Goal: Task Accomplishment & Management: Manage account settings

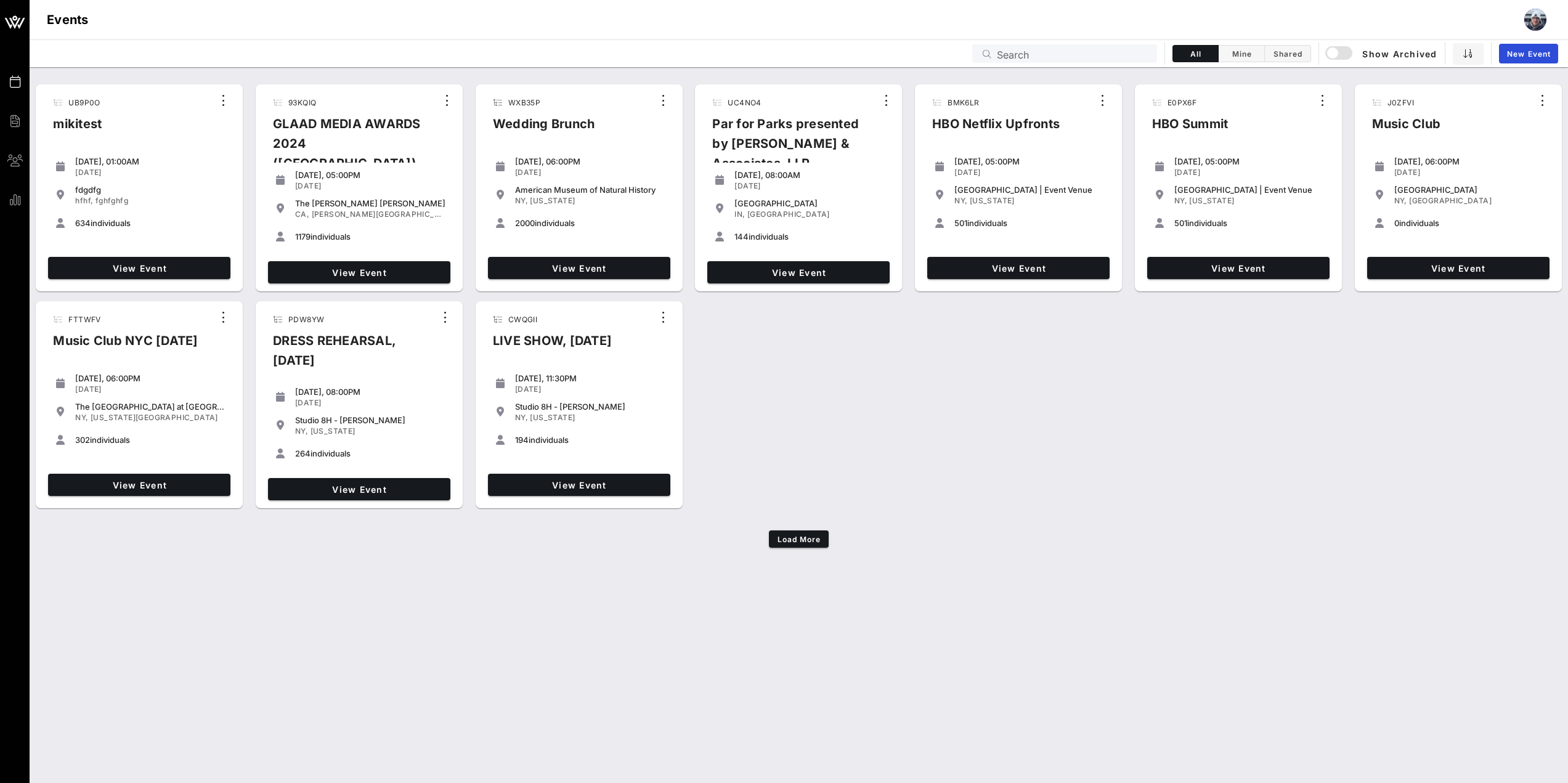
click at [1095, 52] on input "Search" at bounding box center [1073, 53] width 153 height 16
paste input "Z8OISX"
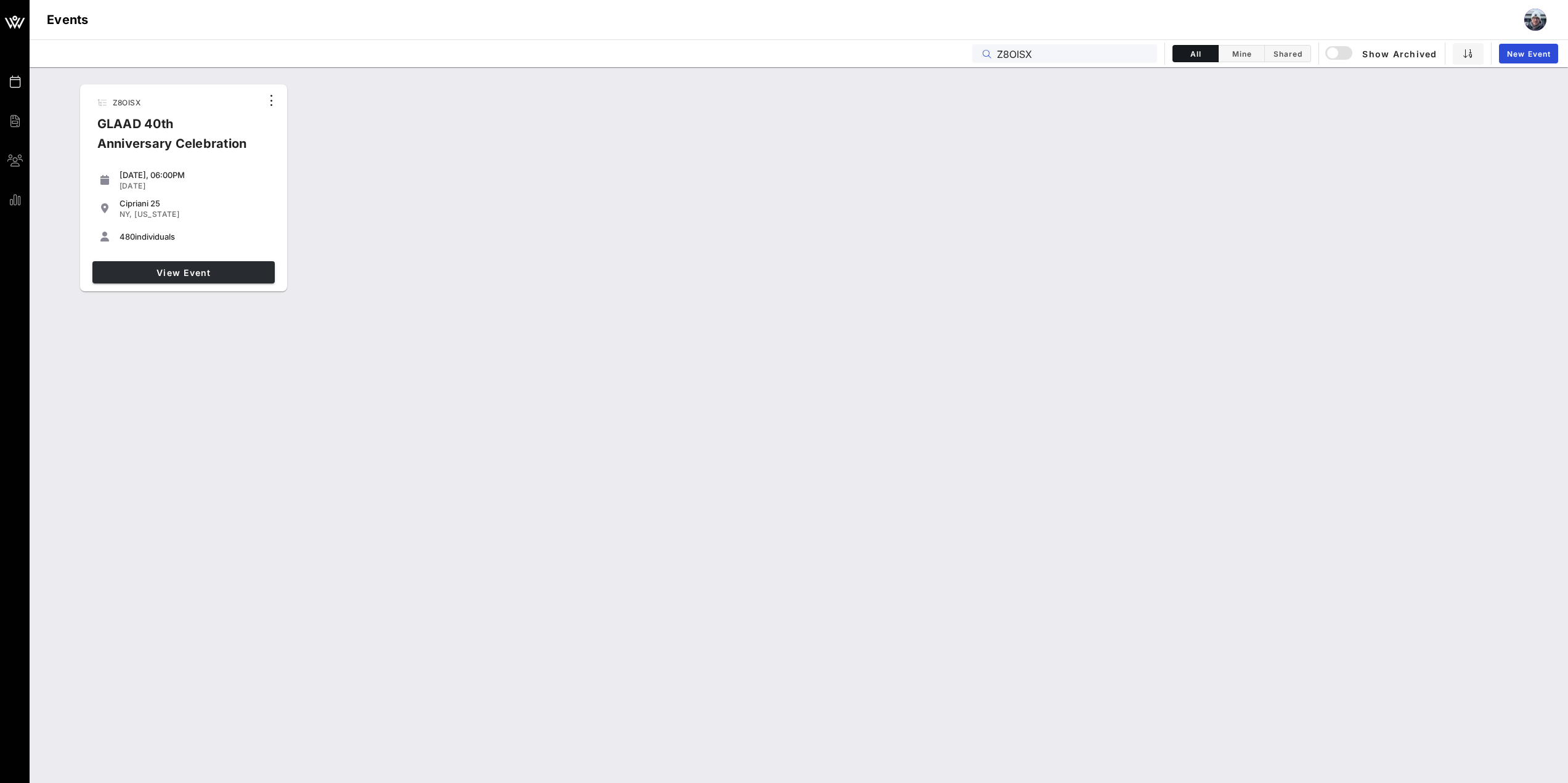
type input "Z8OISX"
click at [201, 280] on link "View Event" at bounding box center [183, 272] width 183 height 22
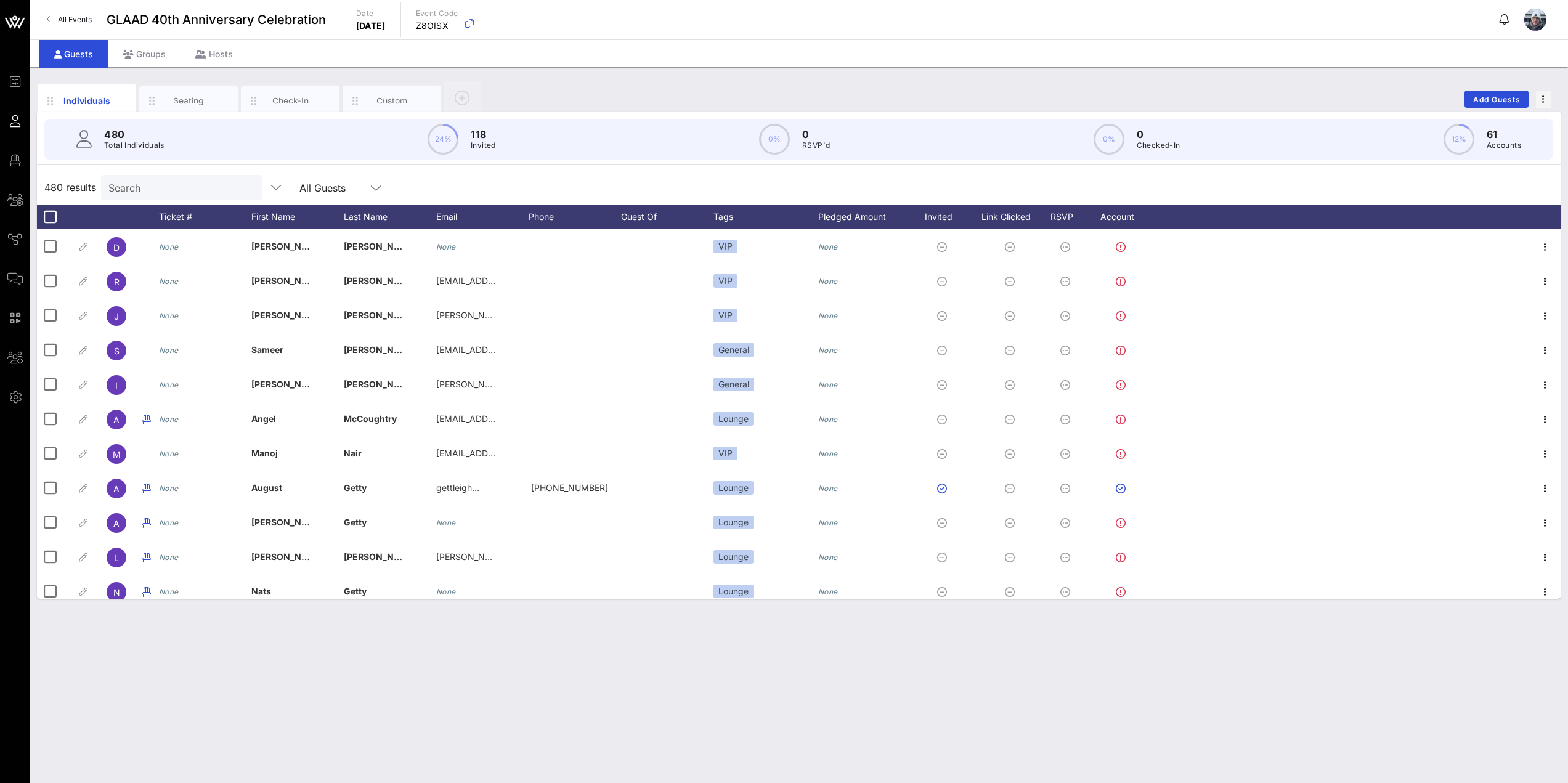
click at [963, 752] on div "Individuals Seating Check-In Custom Add Guests 480 Total Individuals 24% 118 In…" at bounding box center [798, 425] width 1538 height 716
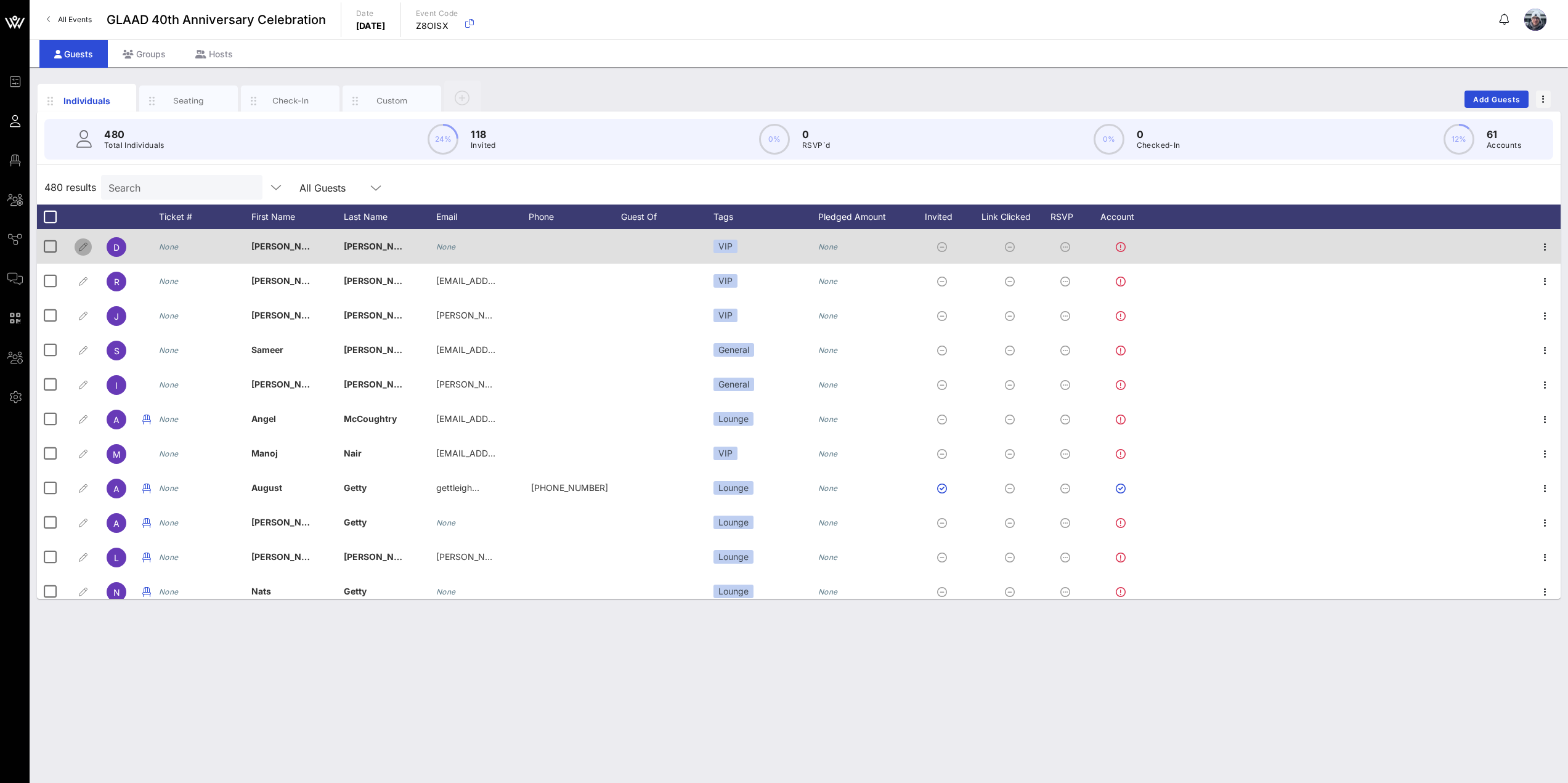
click at [82, 246] on icon "button" at bounding box center [83, 247] width 15 height 15
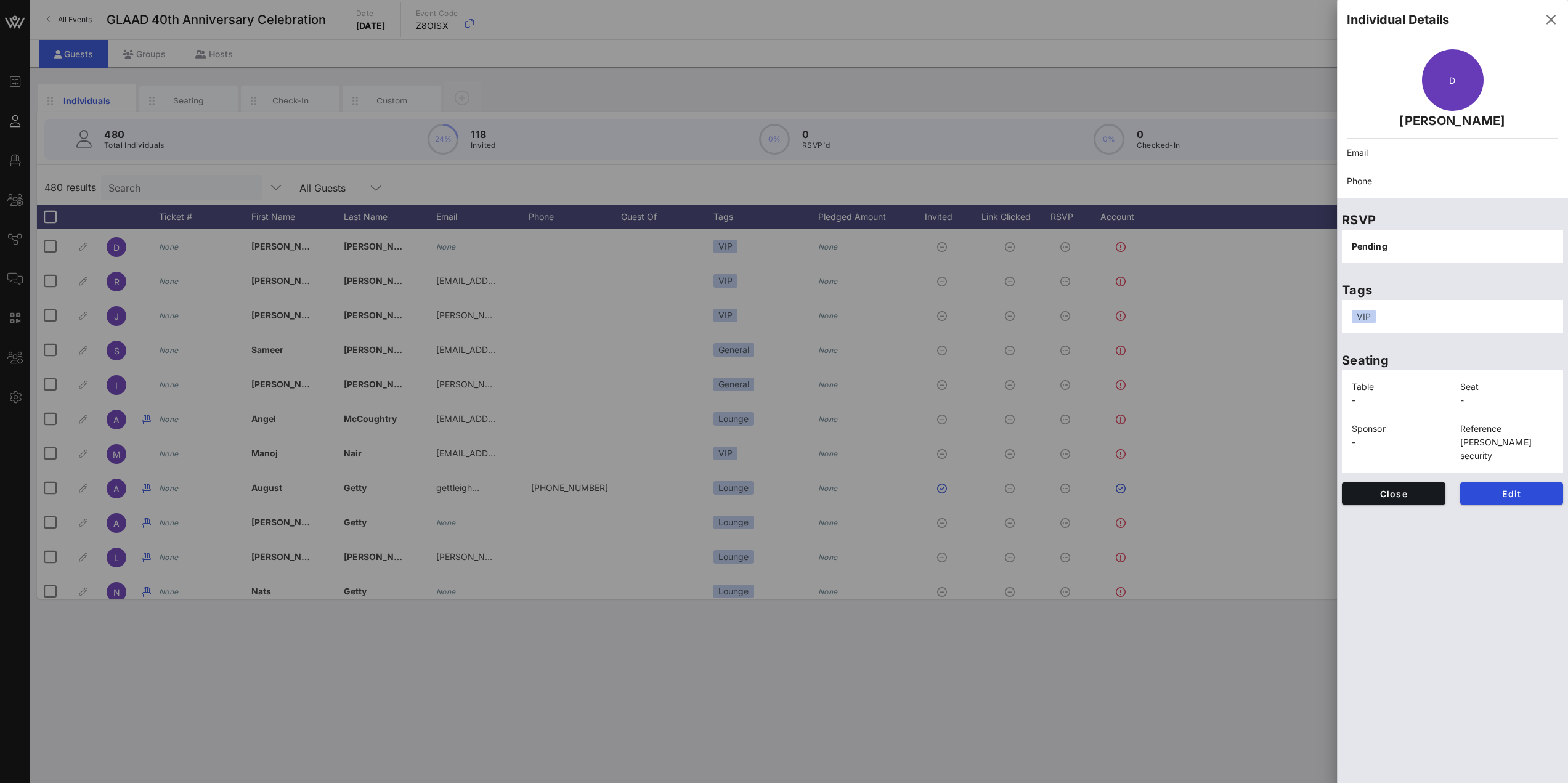
click at [982, 621] on div at bounding box center [784, 392] width 1568 height 783
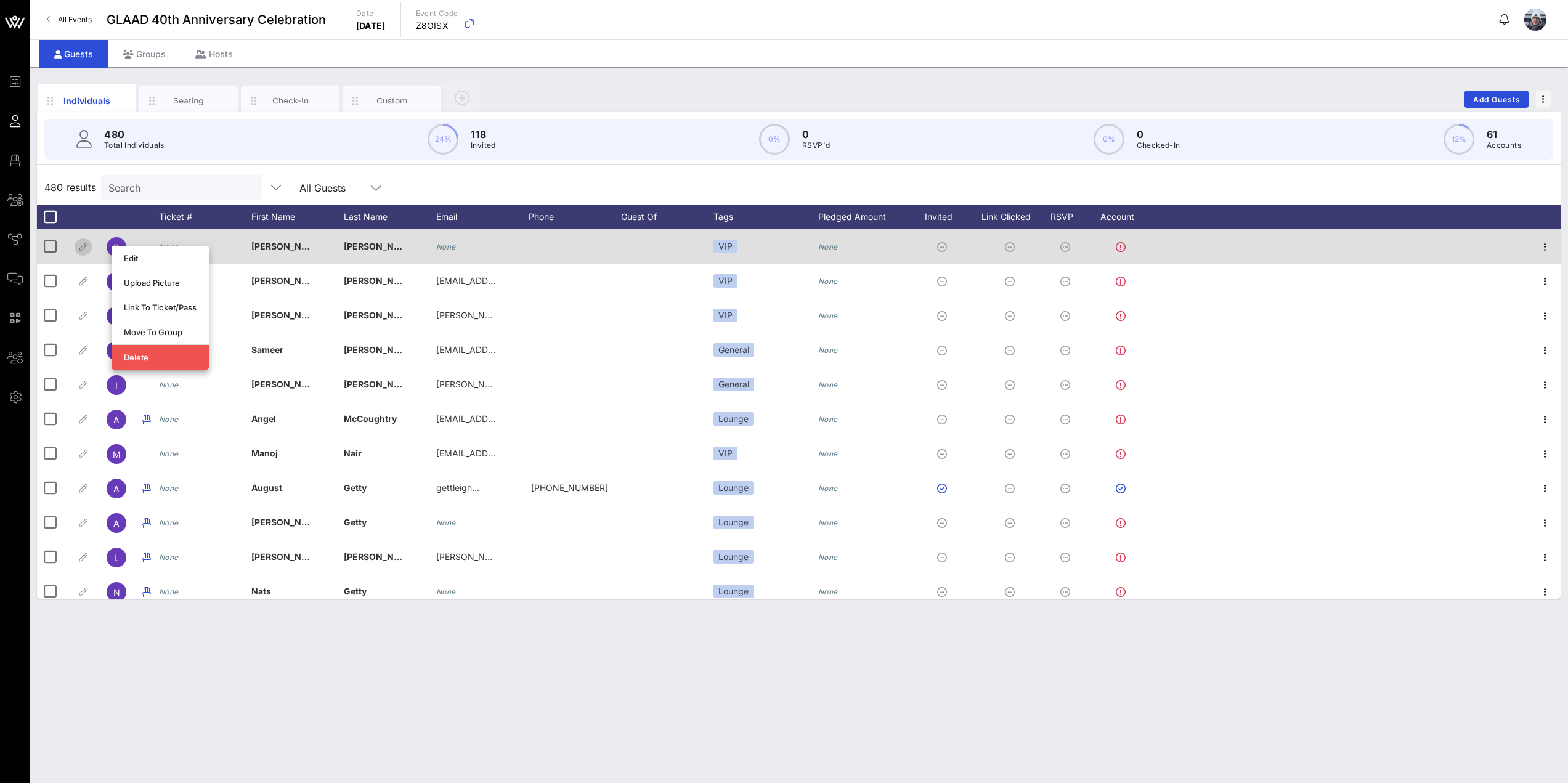
click at [85, 250] on icon "button" at bounding box center [83, 247] width 15 height 15
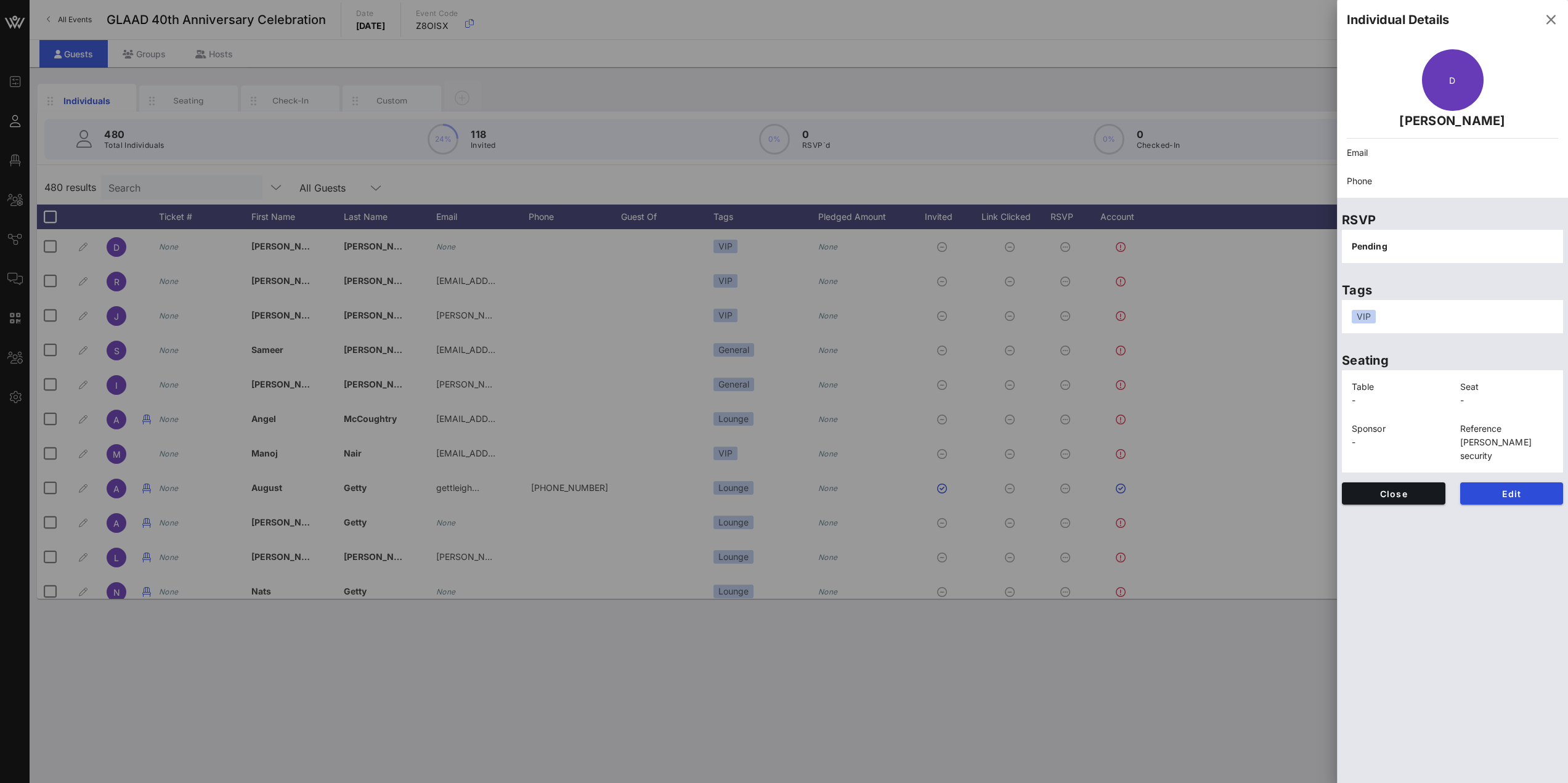
click at [228, 675] on div at bounding box center [784, 392] width 1568 height 783
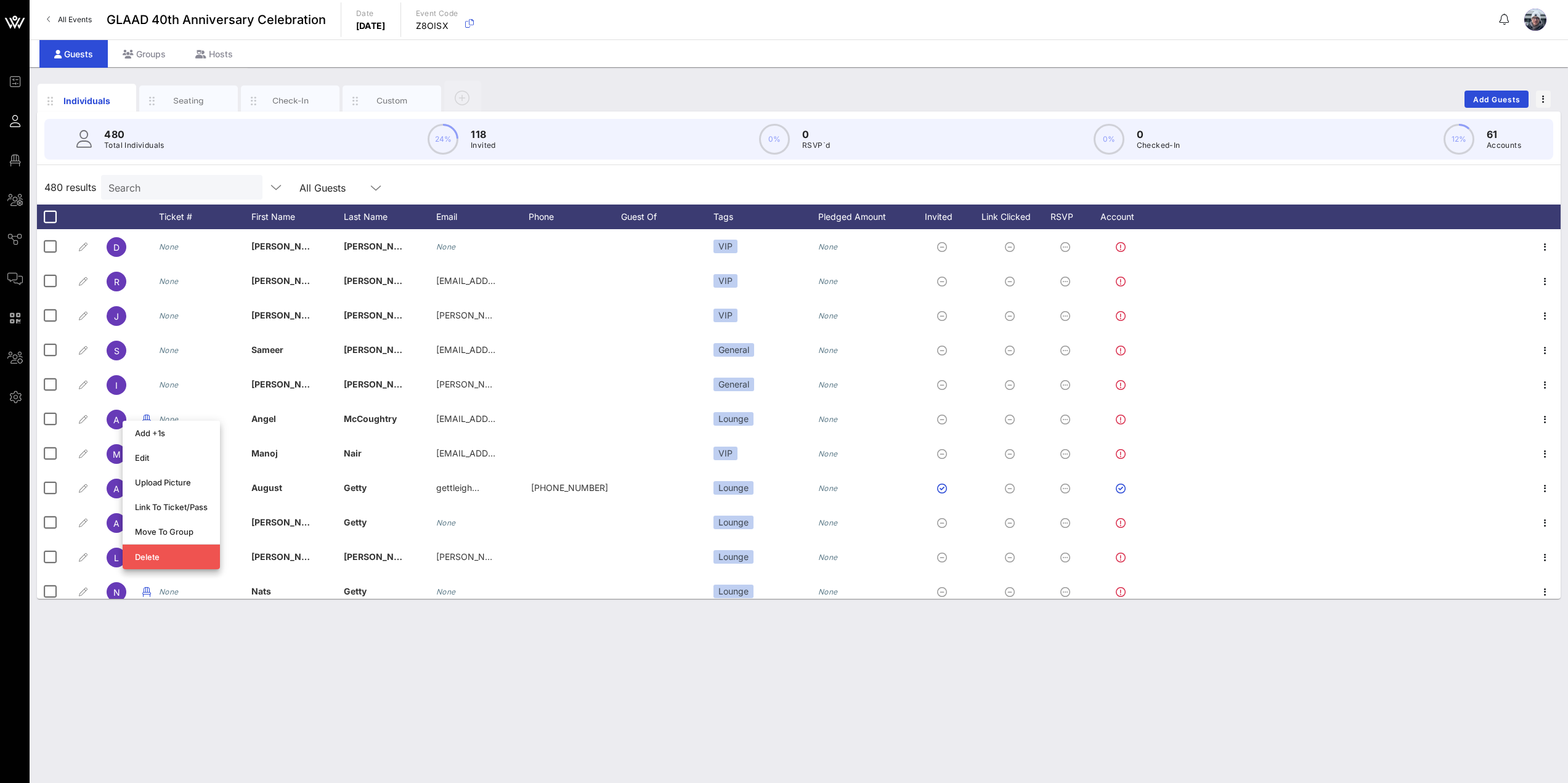
click at [243, 717] on div "Individuals Seating Check-In Custom Add Guests 480 Total Individuals 24% 118 In…" at bounding box center [798, 425] width 1538 height 716
click at [91, 220] on div at bounding box center [82, 216] width 31 height 25
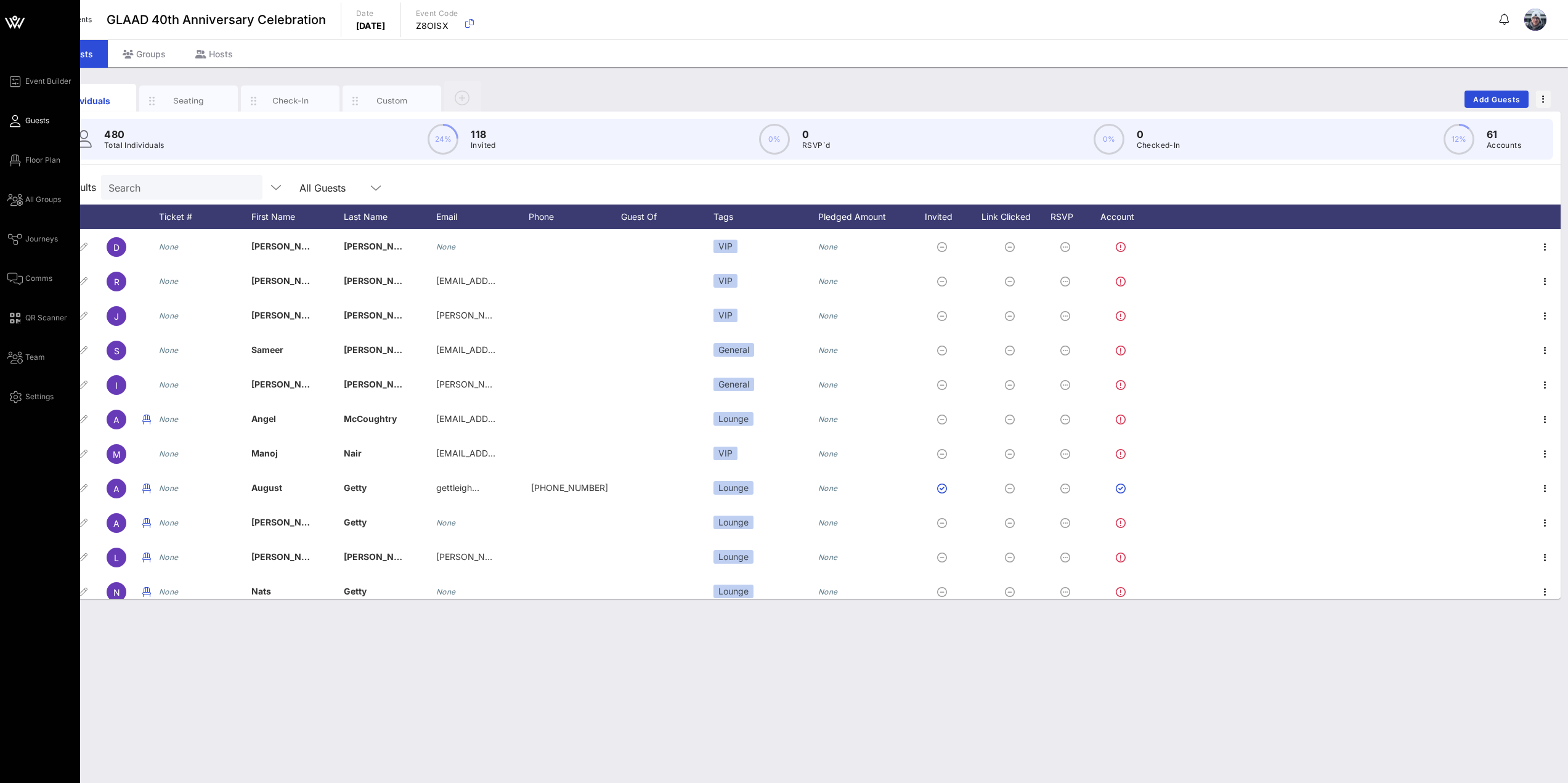
click at [28, 266] on div "Event Builder Guests Floor Plan All Groups Journeys Comms QR Scanner Team Setti…" at bounding box center [43, 239] width 73 height 330
click at [28, 272] on link "Comms" at bounding box center [30, 278] width 45 height 15
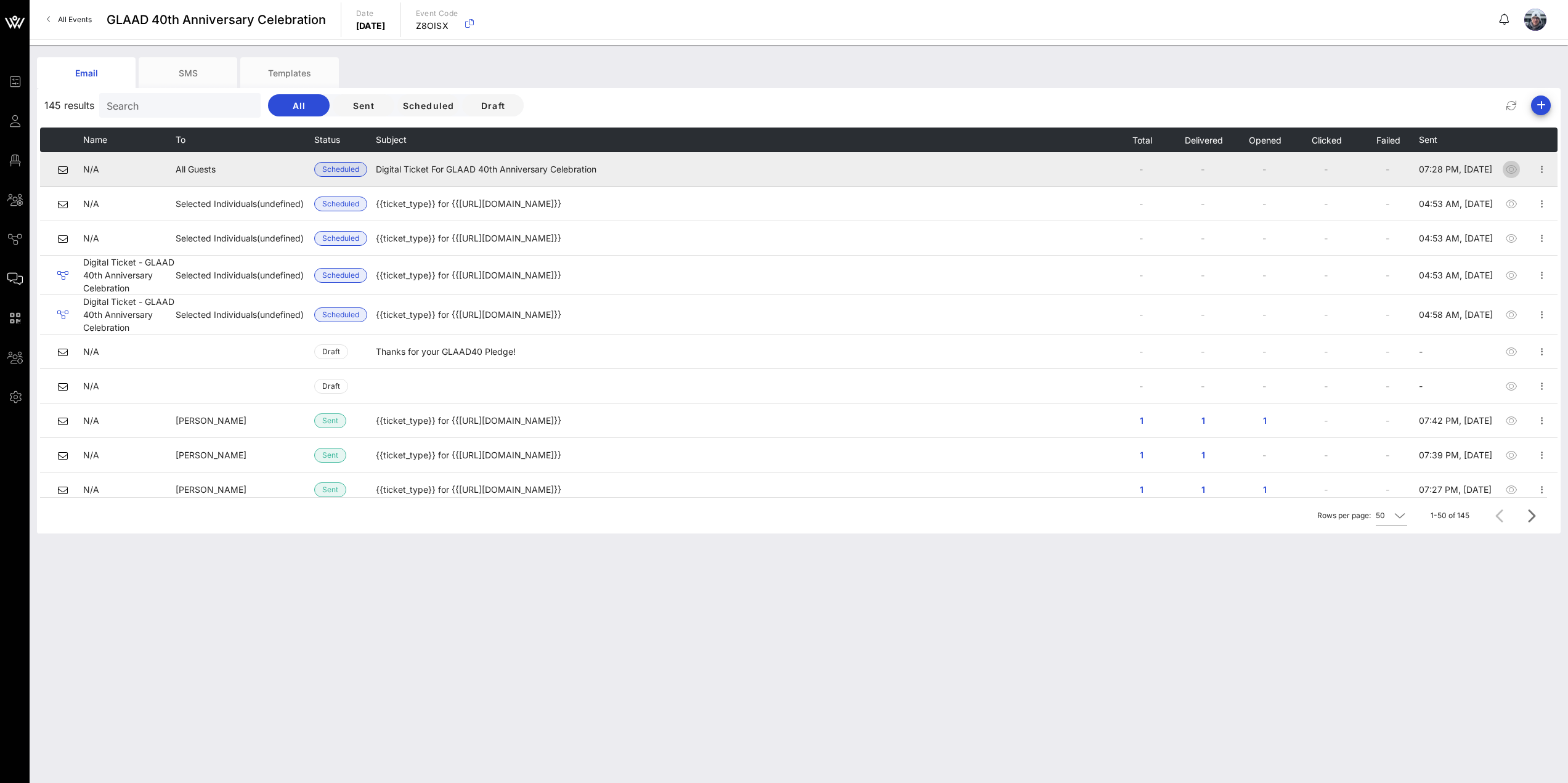
click at [1504, 166] on icon "button" at bounding box center [1511, 169] width 15 height 15
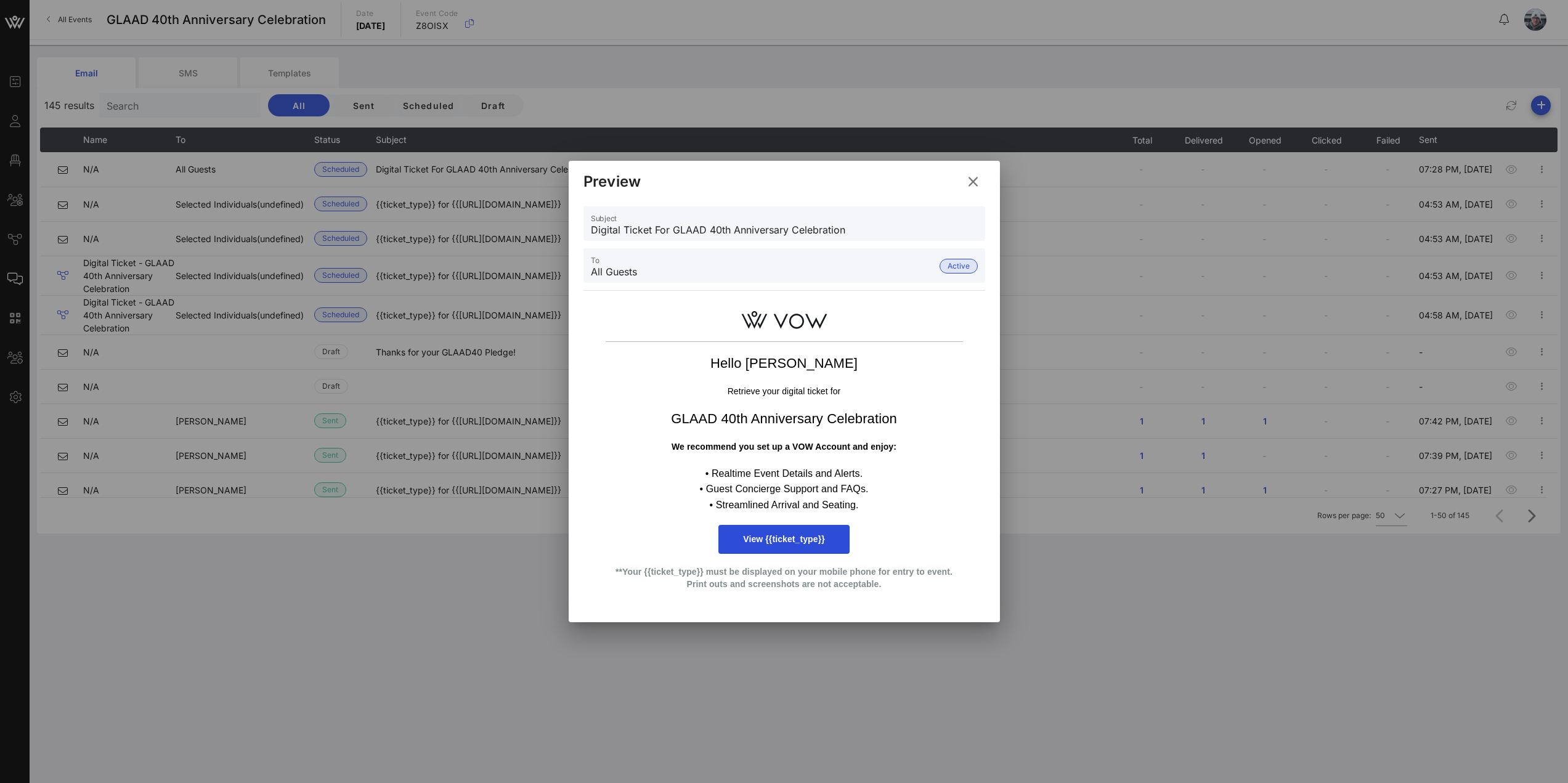
click at [975, 184] on icon at bounding box center [972, 181] width 17 height 16
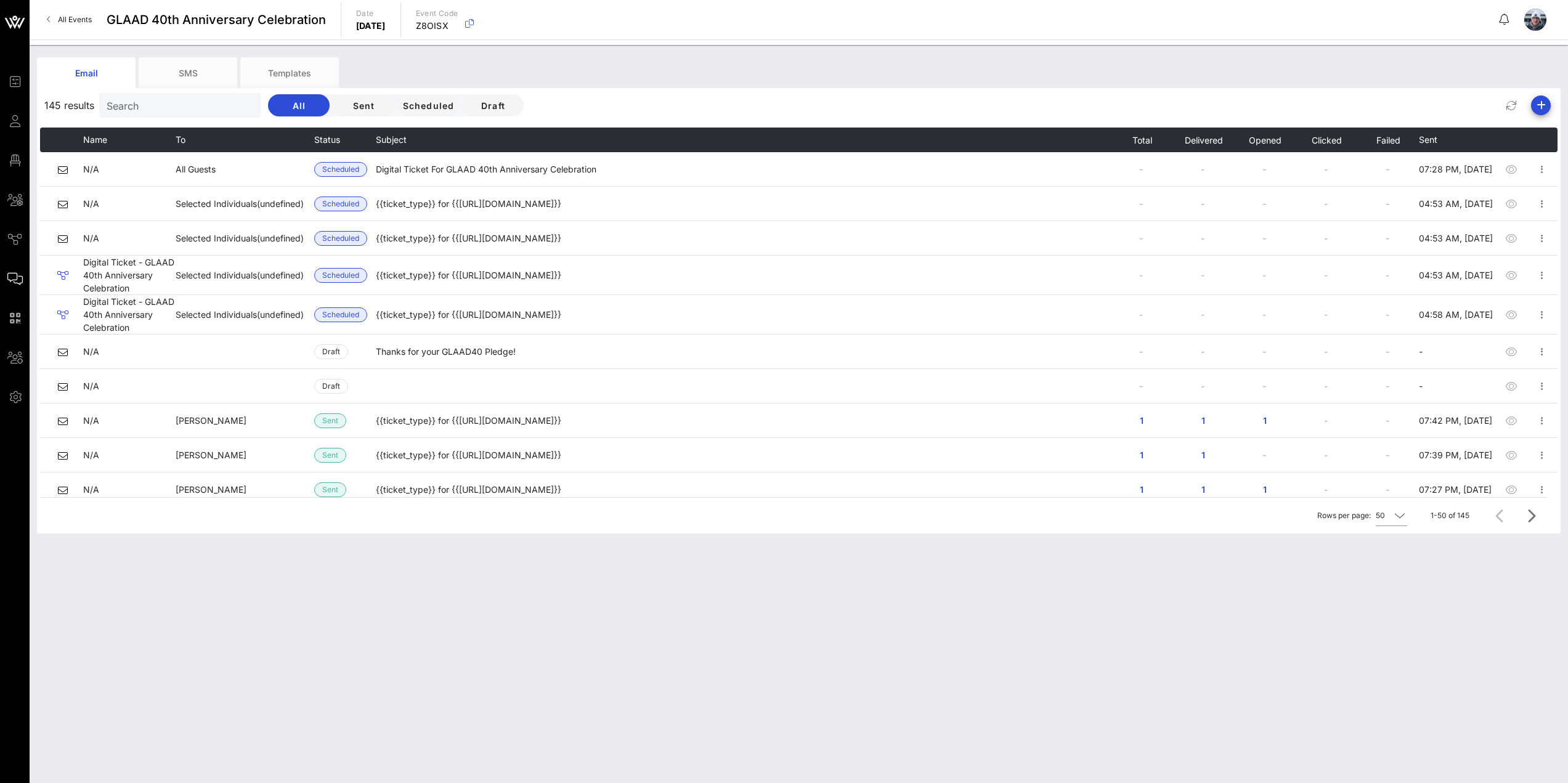
click at [1304, 651] on div "Email SMS Templates 145 results Search All Sent Scheduled Draft Name To Status …" at bounding box center [798, 414] width 1538 height 738
click at [145, 637] on div "Email SMS Templates 145 results Search All Sent Scheduled Draft Name To Status …" at bounding box center [798, 414] width 1538 height 738
click at [106, 651] on div "Email SMS Templates 145 results Search All Sent Scheduled Draft Name To Status …" at bounding box center [798, 414] width 1538 height 738
click at [218, 600] on div "Email SMS Templates 145 results Search All Sent Scheduled Draft Name To Status …" at bounding box center [798, 414] width 1538 height 738
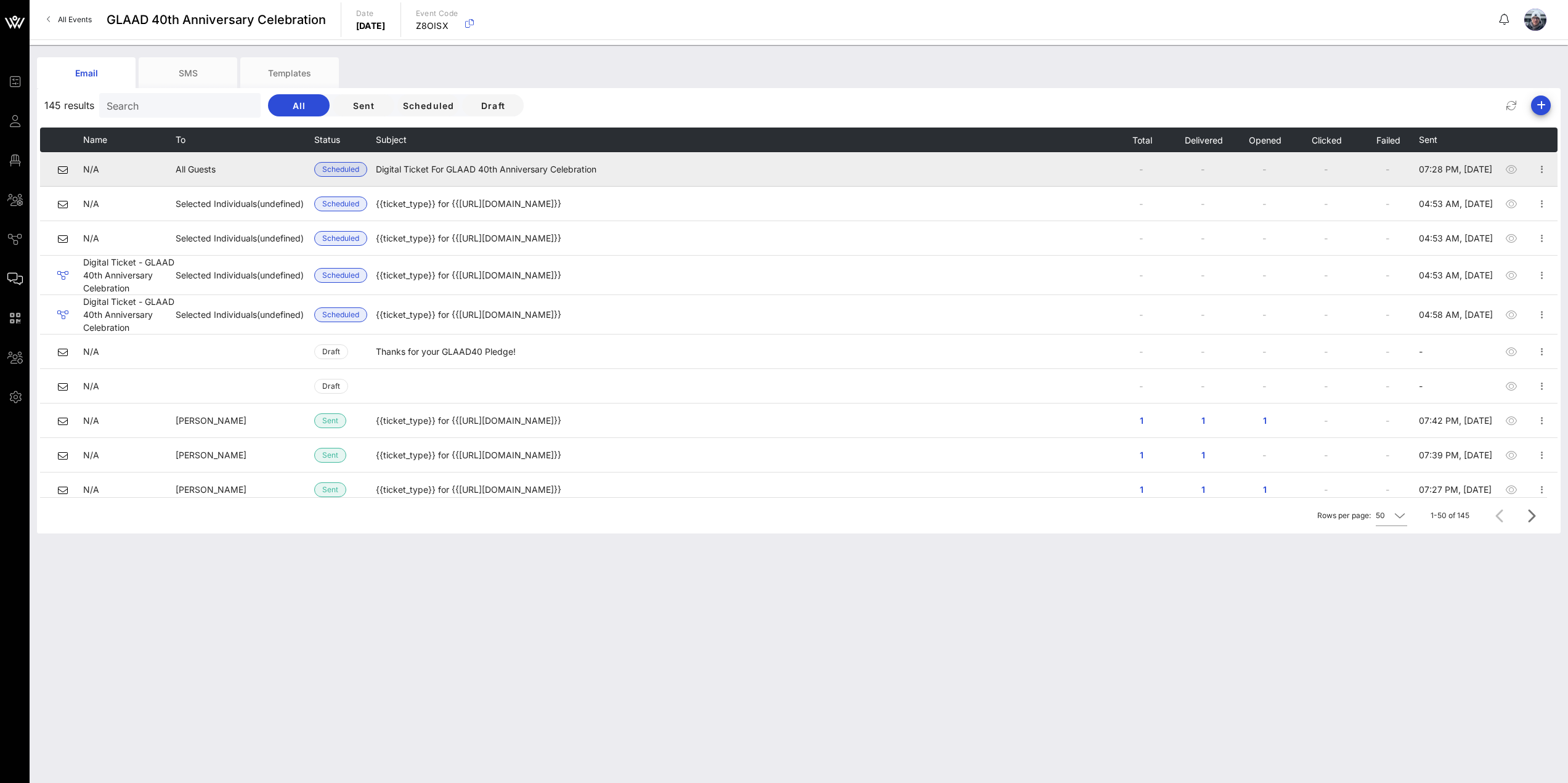
click at [568, 168] on td "Digital Ticket For GLAAD 40th Anniversary Celebration" at bounding box center [743, 169] width 735 height 34
click at [1504, 171] on icon "button" at bounding box center [1511, 169] width 15 height 15
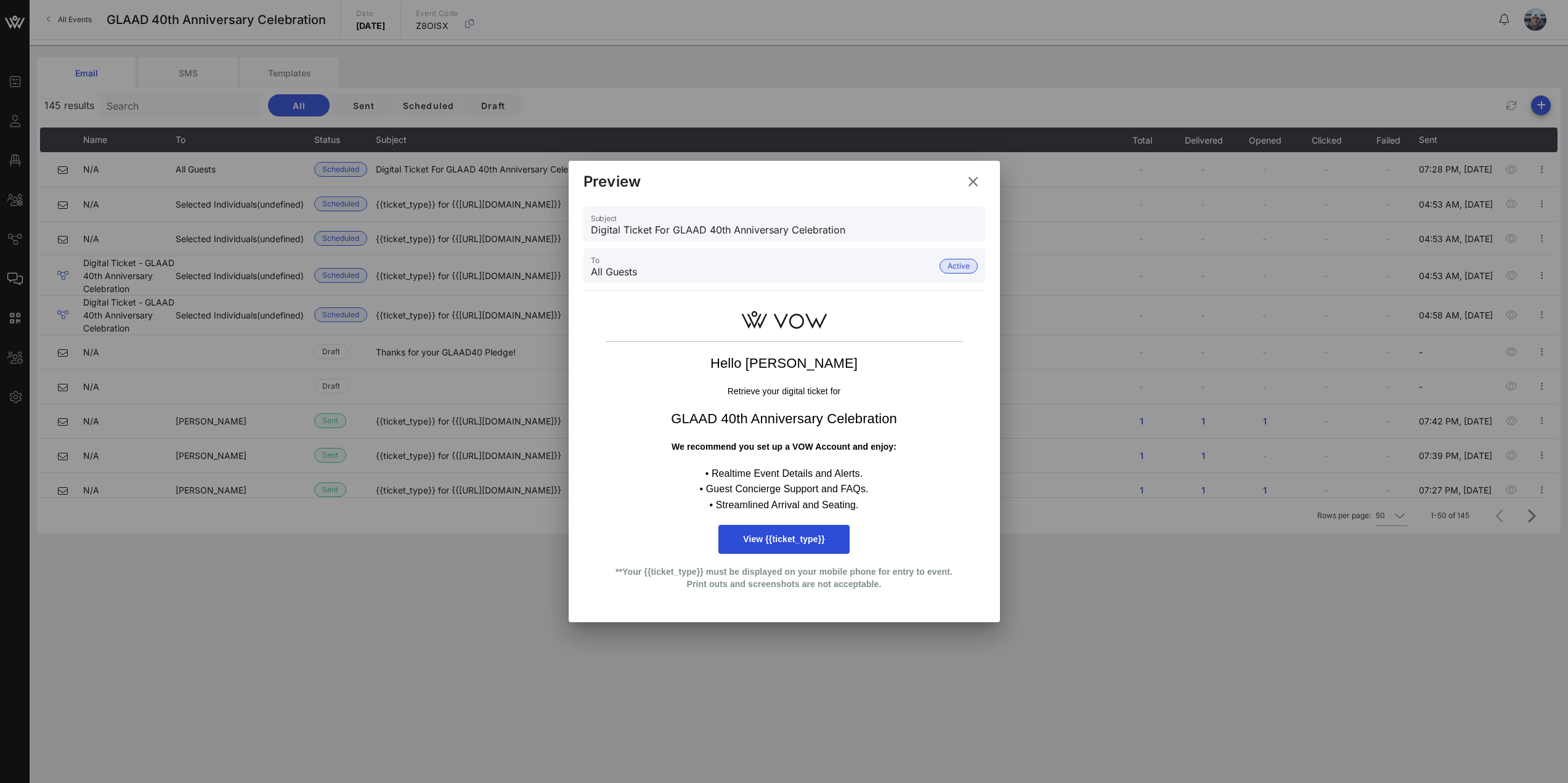
click at [1145, 591] on div at bounding box center [784, 392] width 1568 height 783
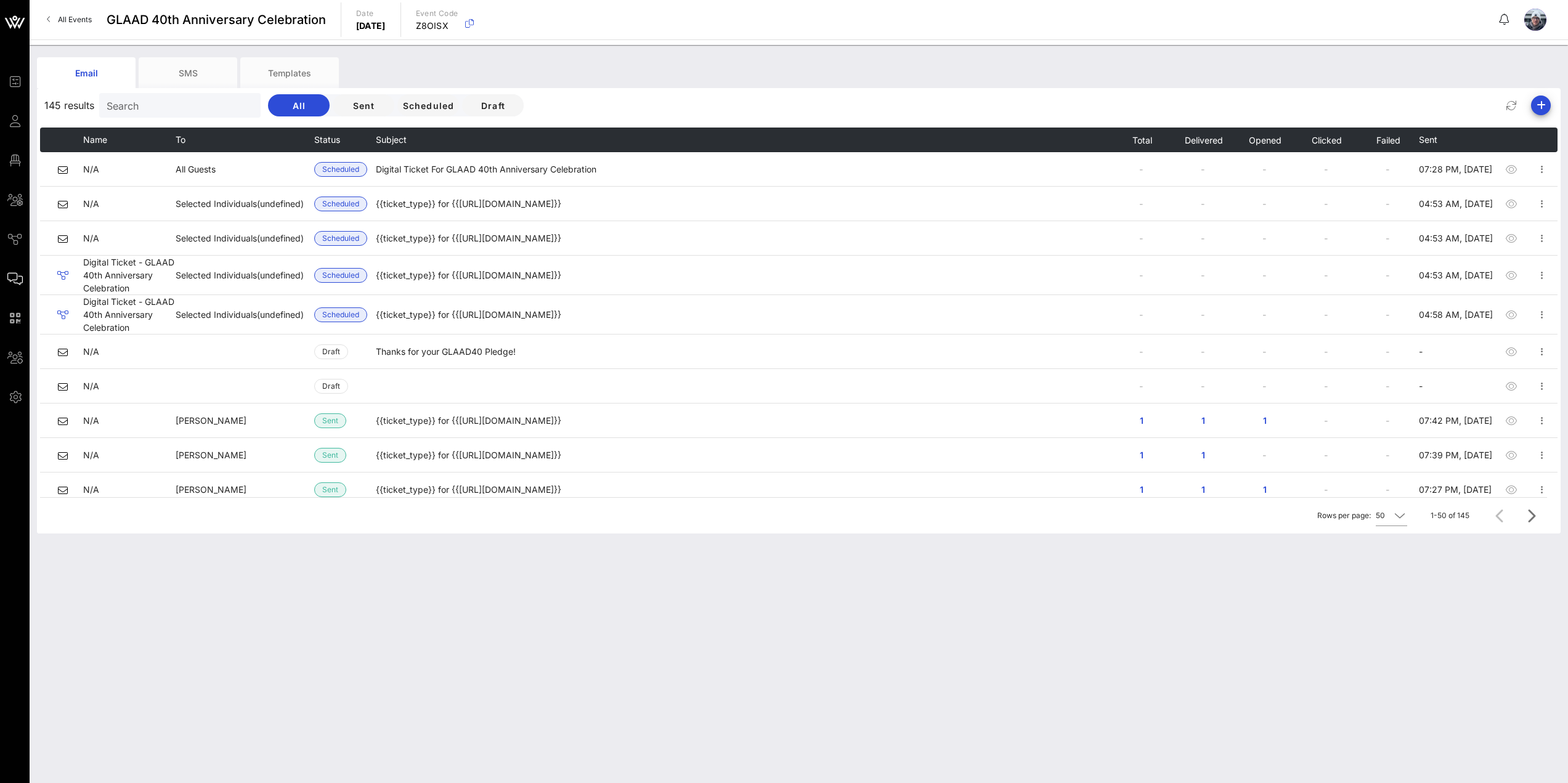
click at [881, 721] on div "Email SMS Templates 145 results Search All Sent Scheduled Draft Name To Status …" at bounding box center [798, 414] width 1538 height 738
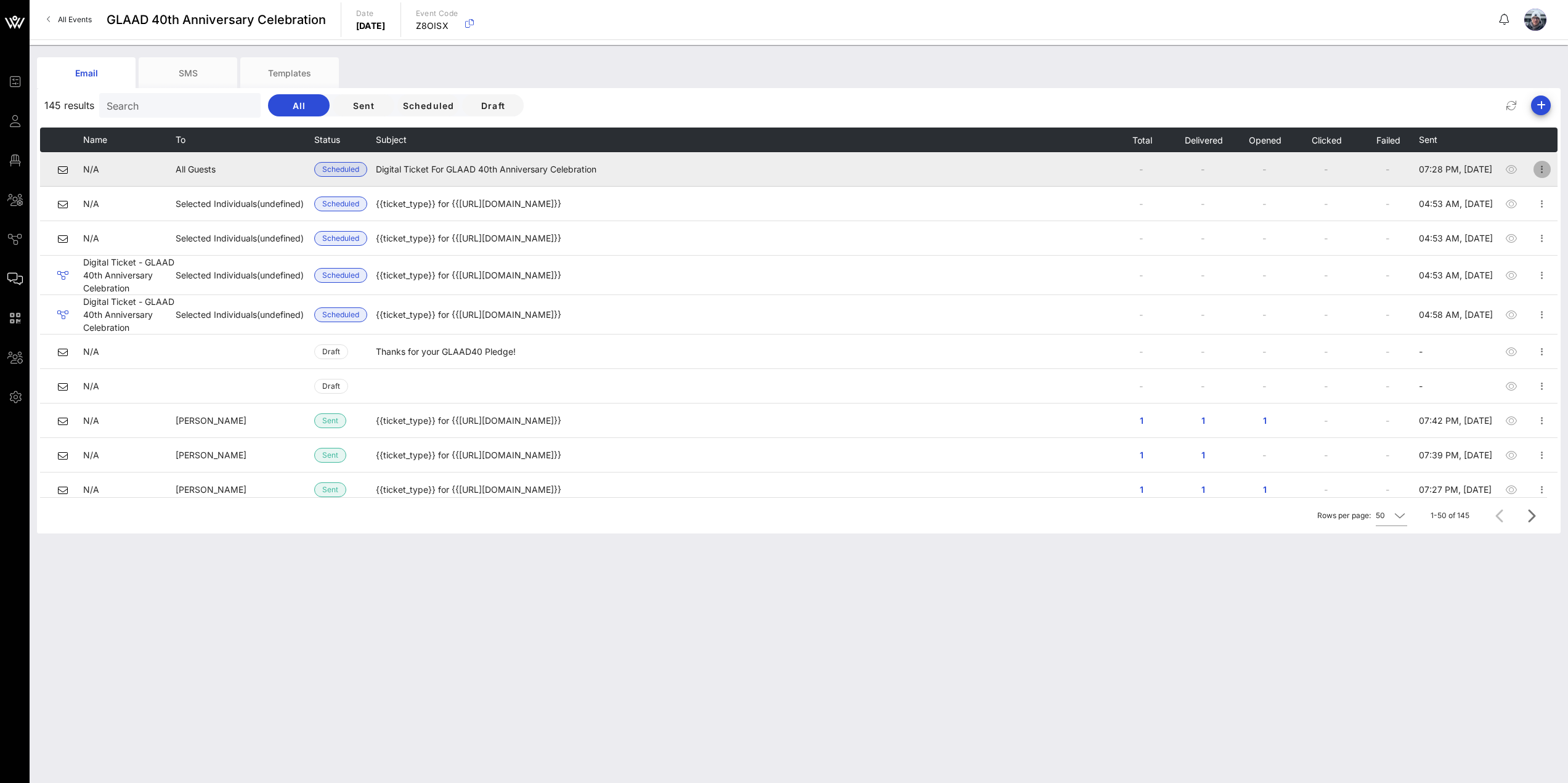
click at [1537, 174] on icon "button" at bounding box center [1542, 169] width 15 height 15
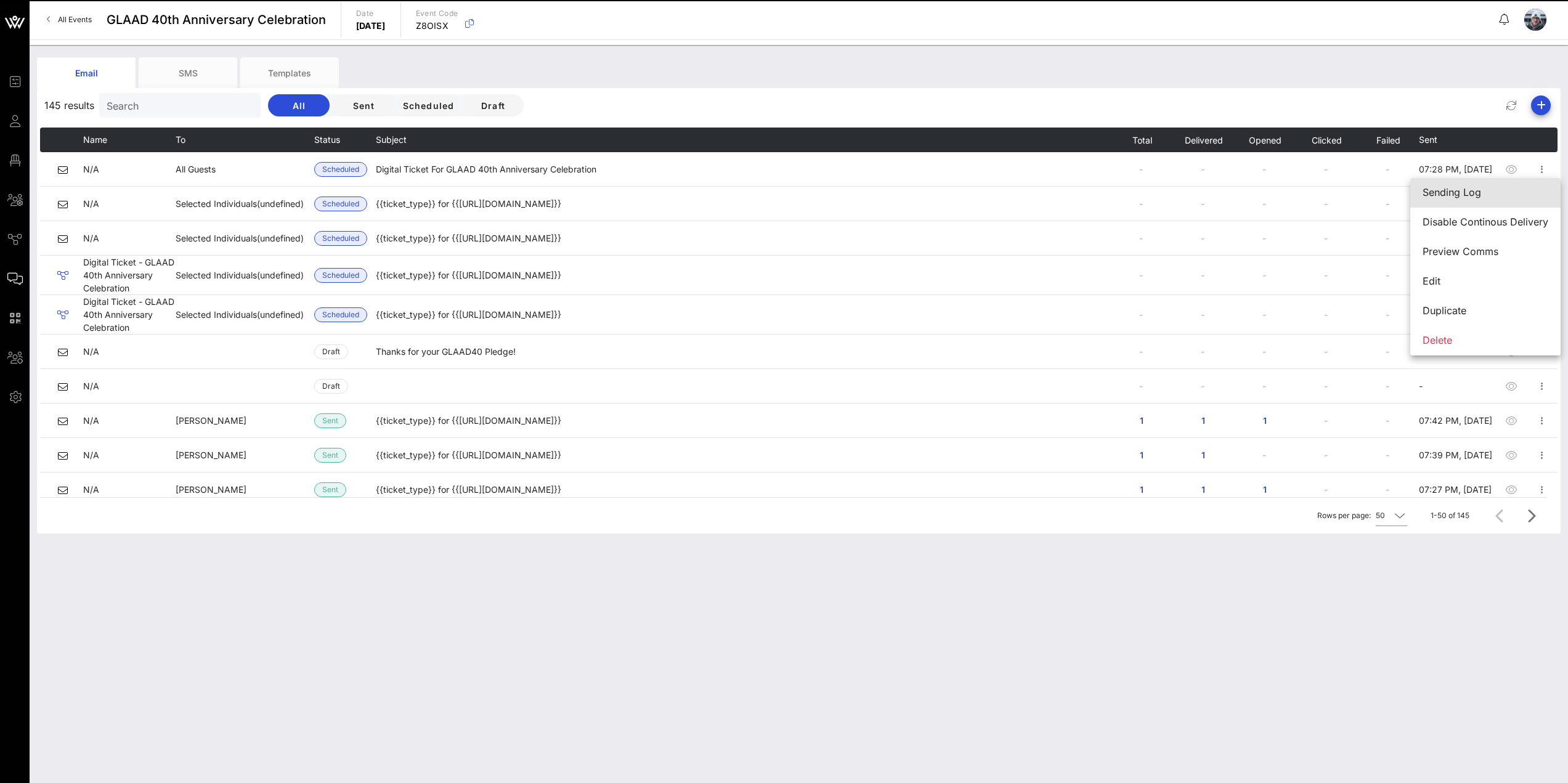
click at [1486, 198] on div "Sending Log" at bounding box center [1486, 192] width 126 height 12
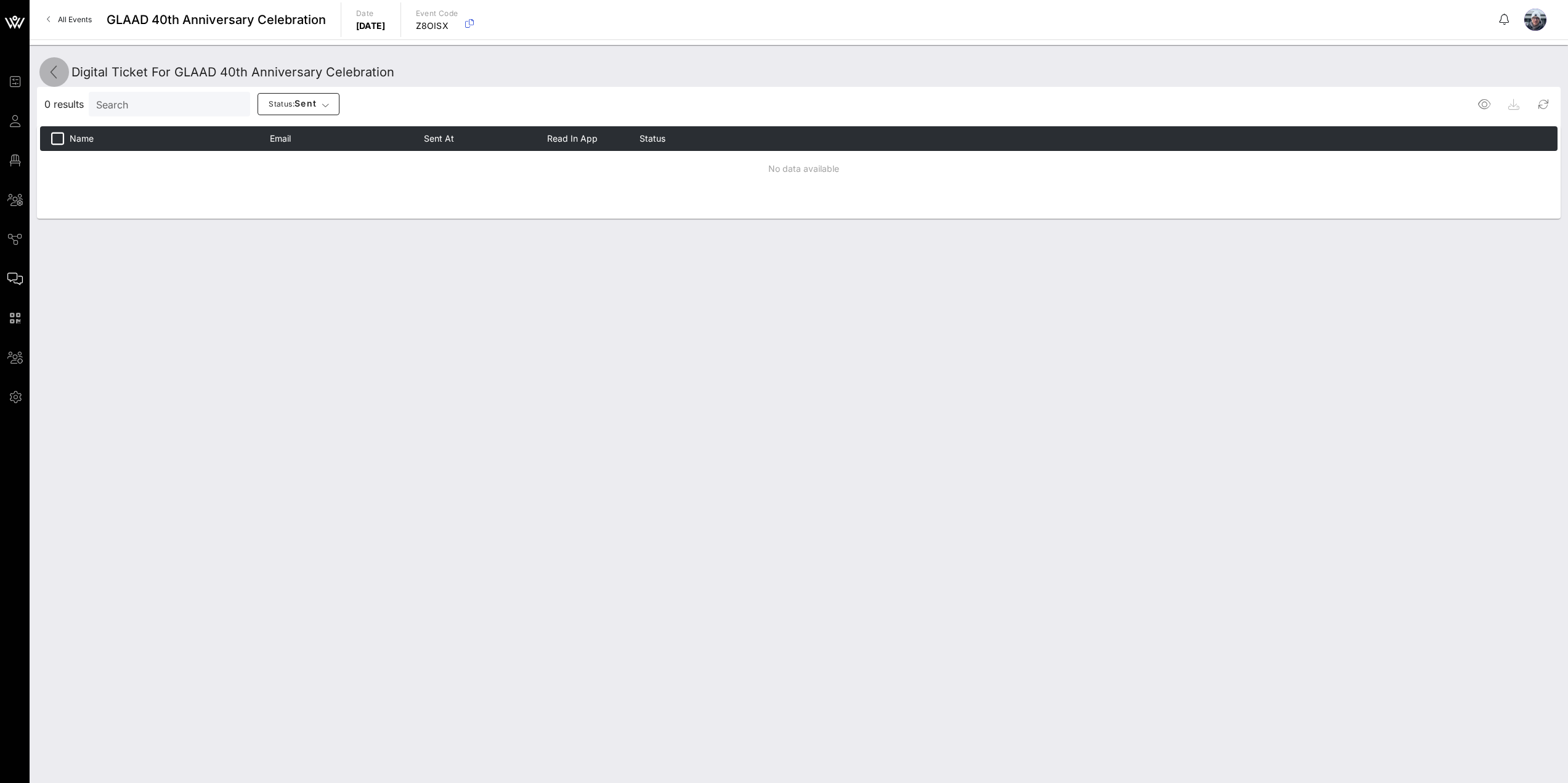
click at [58, 73] on icon at bounding box center [55, 72] width 15 height 15
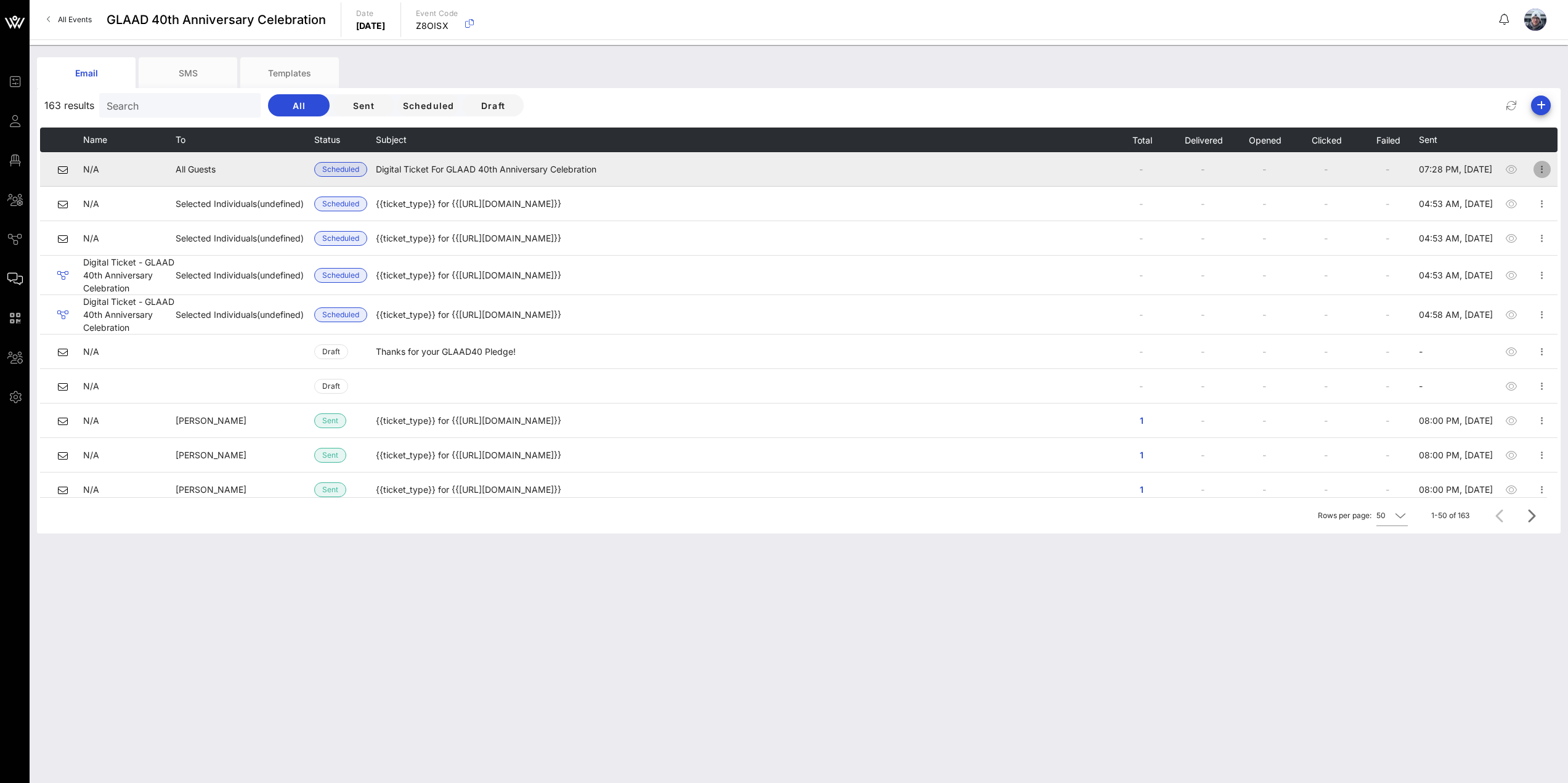
click at [1534, 169] on icon "button" at bounding box center [1542, 169] width 15 height 15
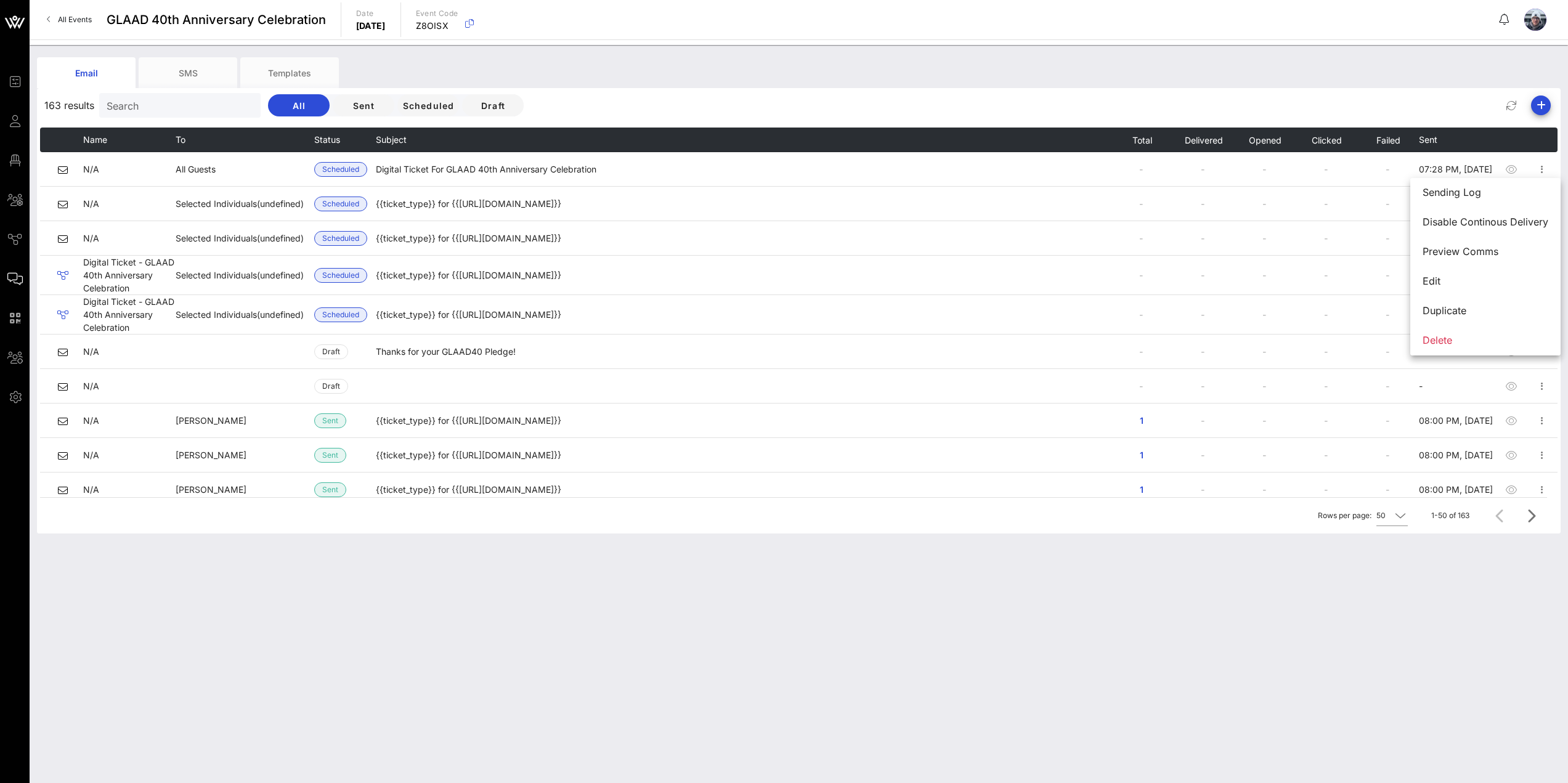
drag, startPoint x: 792, startPoint y: 634, endPoint x: 797, endPoint y: 630, distance: 6.4
click at [794, 633] on div "Email SMS Templates 163 results Search All Sent Scheduled Draft Name To Status …" at bounding box center [798, 414] width 1538 height 738
click at [837, 719] on div "Email SMS Templates 163 results Search All Sent Scheduled Draft Name To Status …" at bounding box center [798, 414] width 1538 height 738
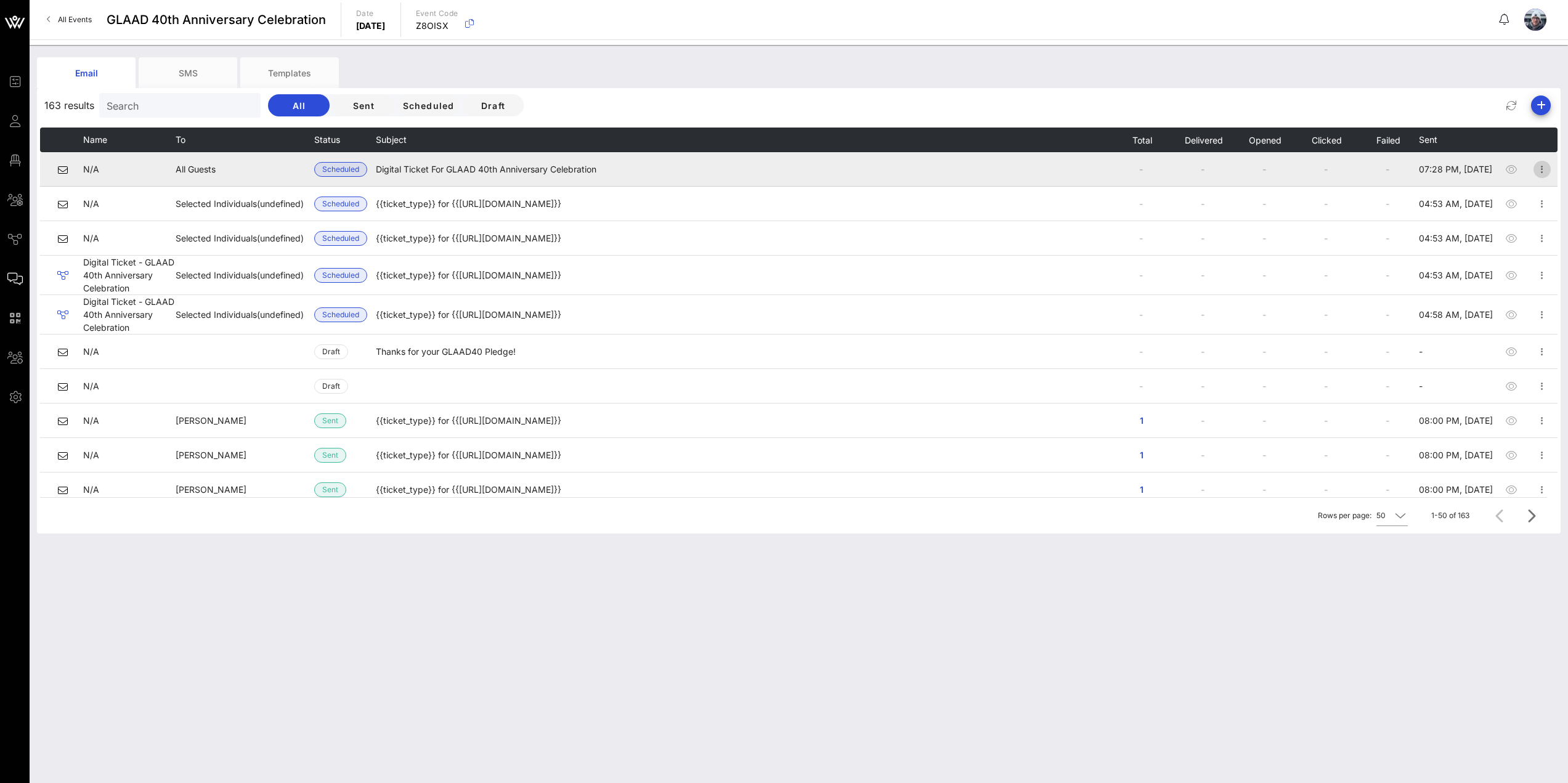
click at [1534, 166] on icon "button" at bounding box center [1542, 169] width 15 height 15
click at [222, 174] on td "All Guests" at bounding box center [244, 169] width 139 height 34
click at [170, 165] on td "N/A" at bounding box center [129, 169] width 92 height 34
click at [92, 166] on span "N/A" at bounding box center [91, 169] width 16 height 10
click at [1536, 168] on icon "button" at bounding box center [1542, 169] width 15 height 15
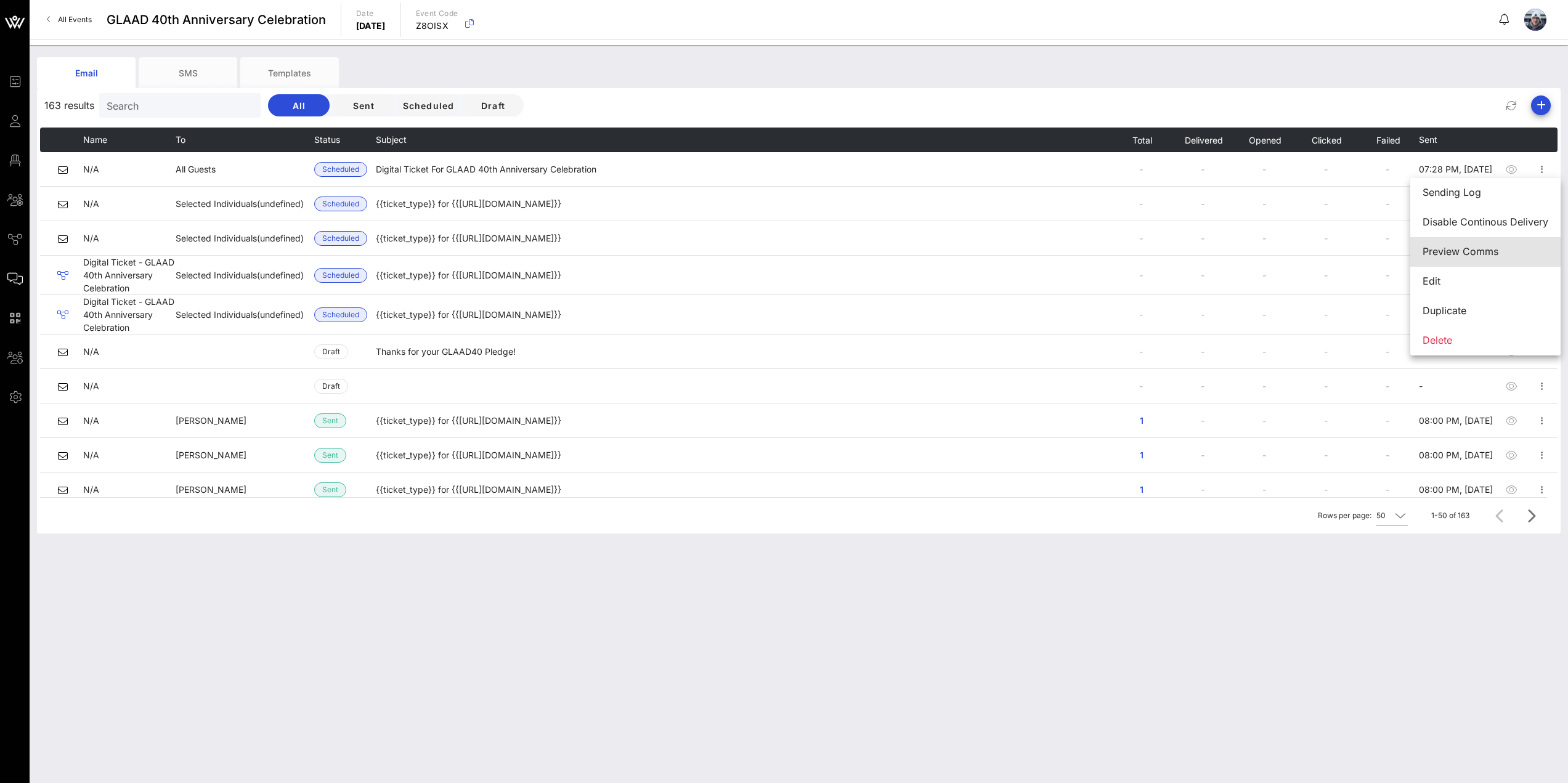
click at [1467, 255] on div "Preview Comms" at bounding box center [1486, 252] width 126 height 12
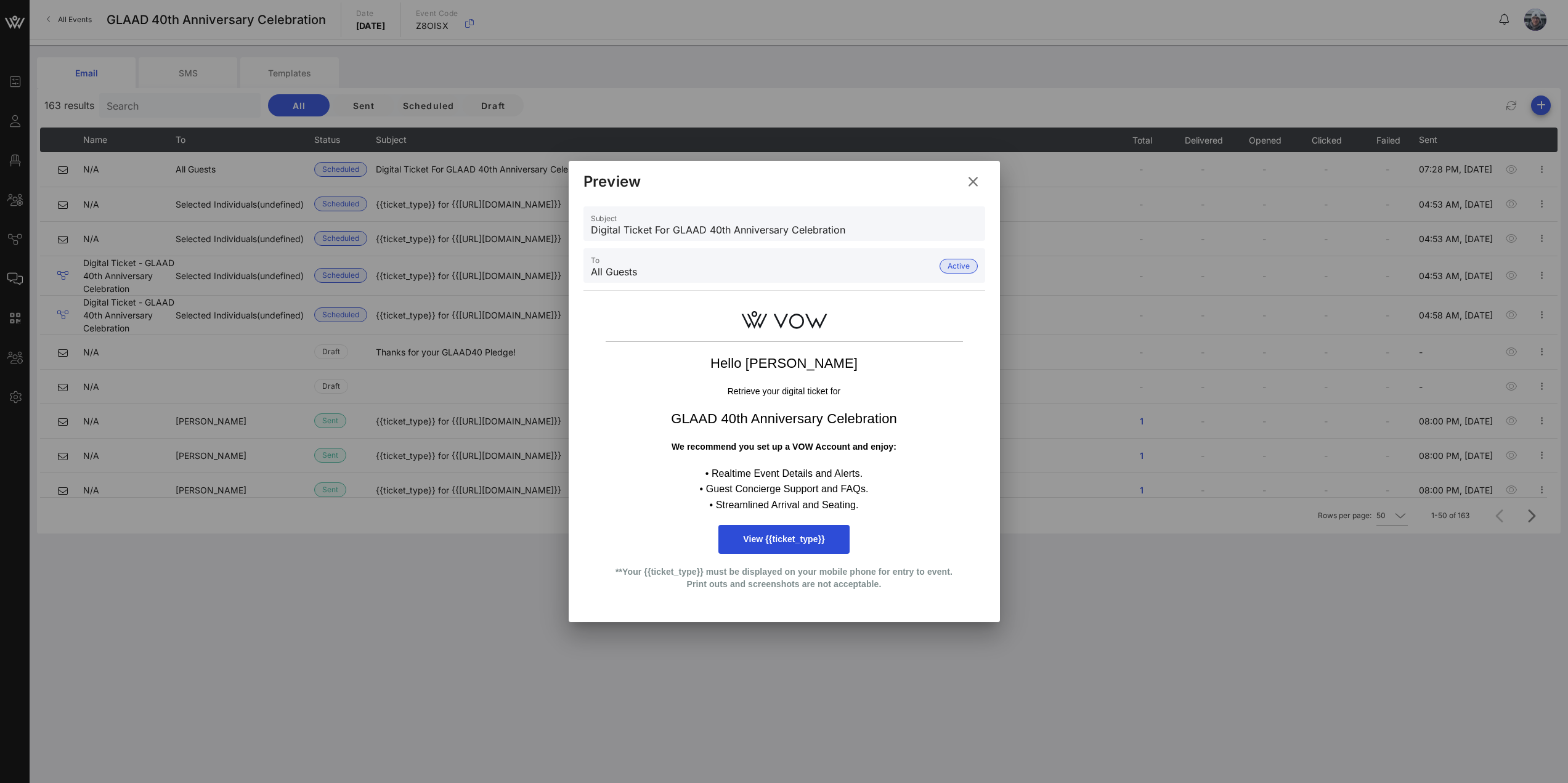
click at [976, 183] on icon at bounding box center [972, 181] width 17 height 16
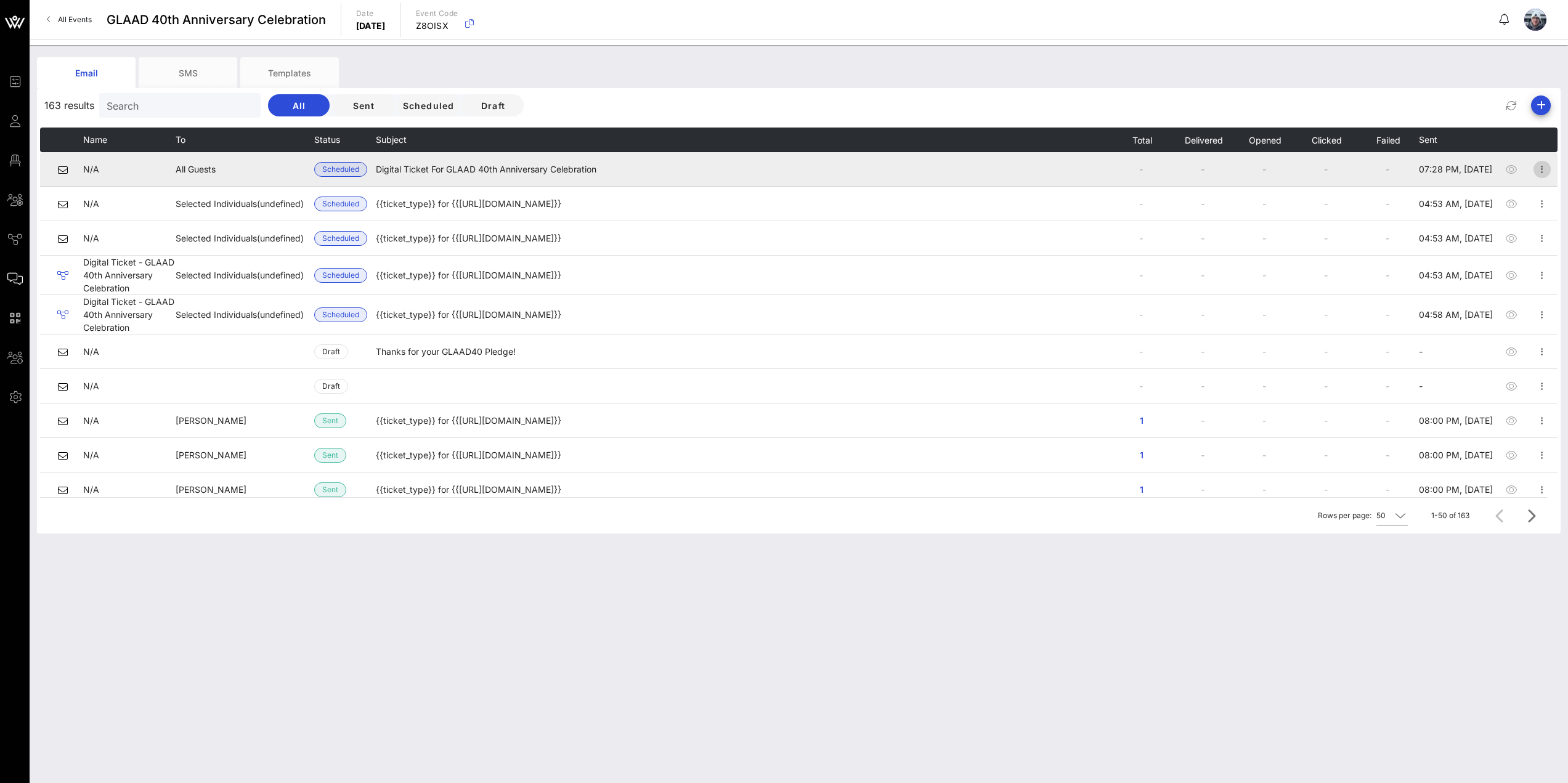
click at [1537, 165] on icon "button" at bounding box center [1542, 169] width 15 height 15
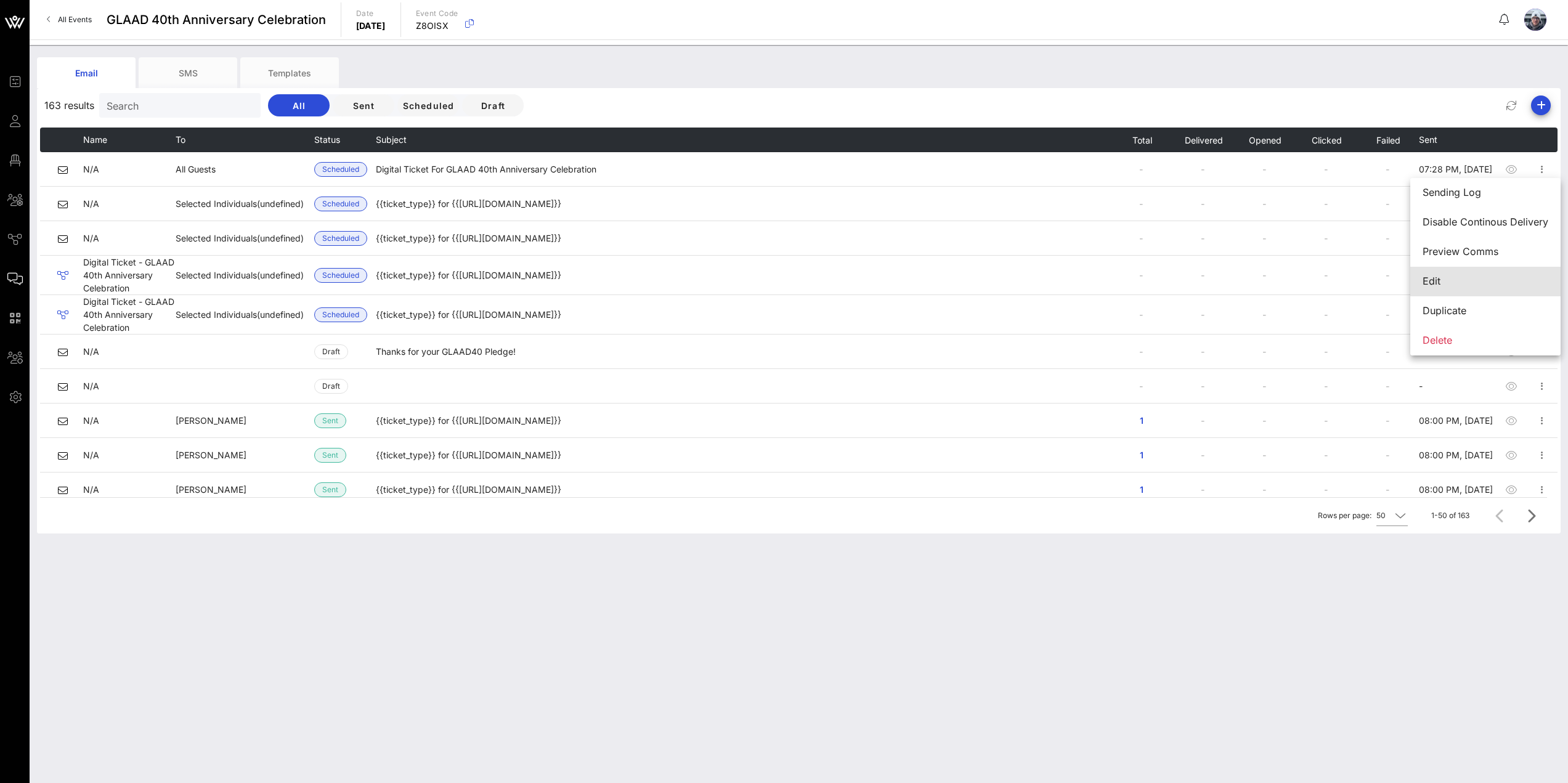
click at [1490, 282] on div "Edit" at bounding box center [1486, 281] width 126 height 12
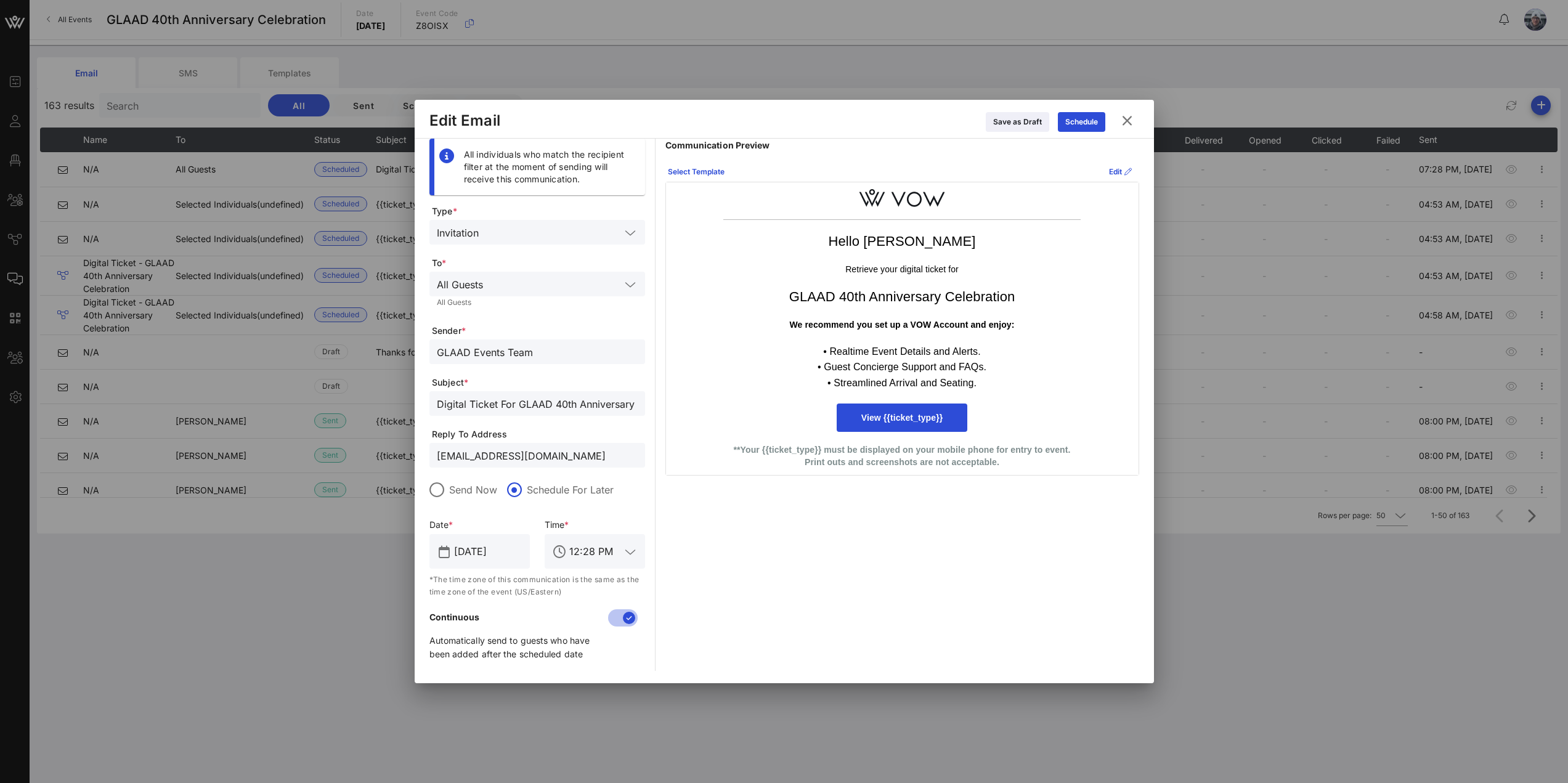
click at [1127, 114] on icon at bounding box center [1126, 121] width 18 height 16
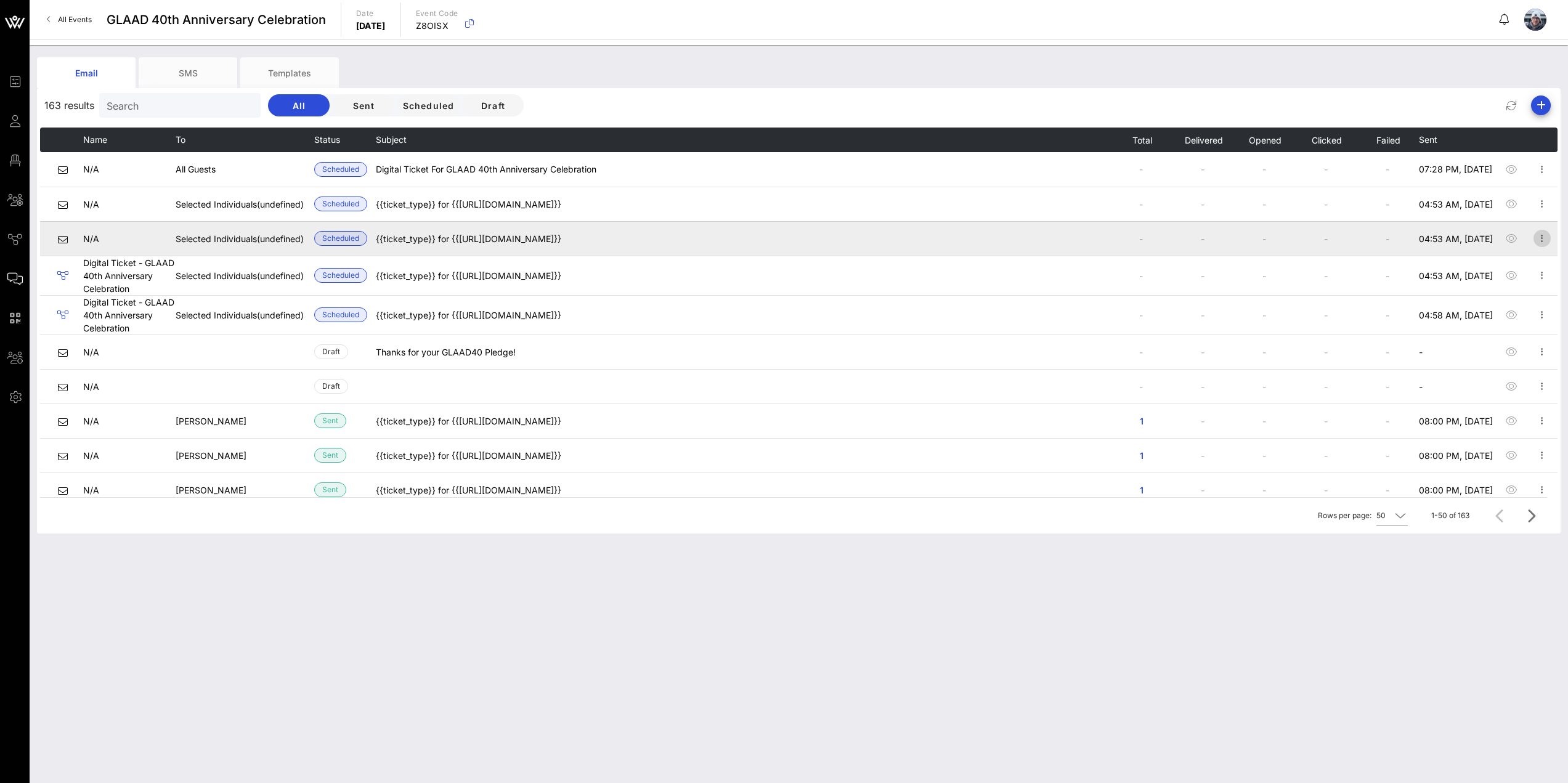
click at [1534, 237] on icon "button" at bounding box center [1542, 238] width 15 height 15
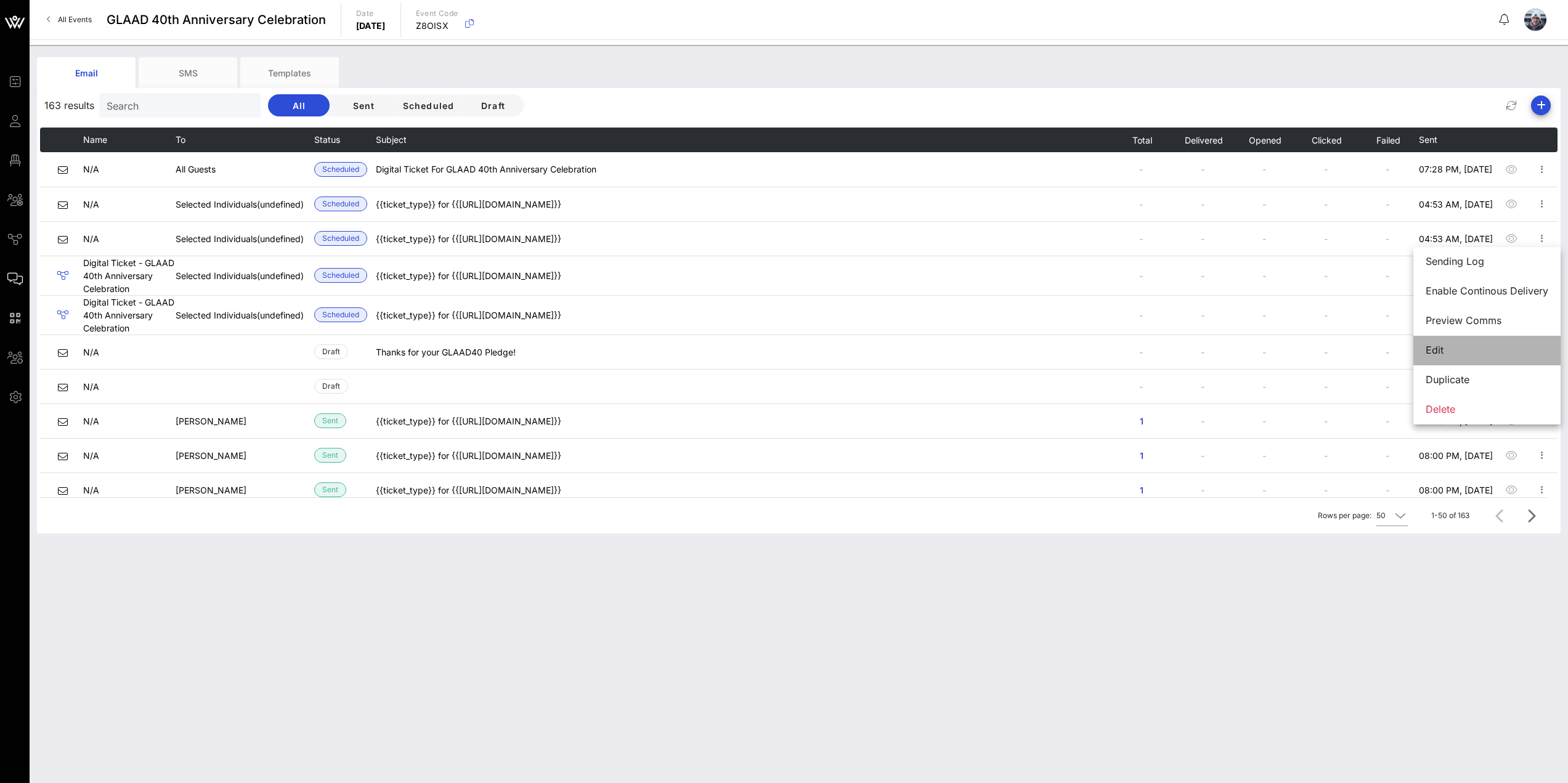
click at [1463, 342] on div "Edit" at bounding box center [1487, 350] width 123 height 26
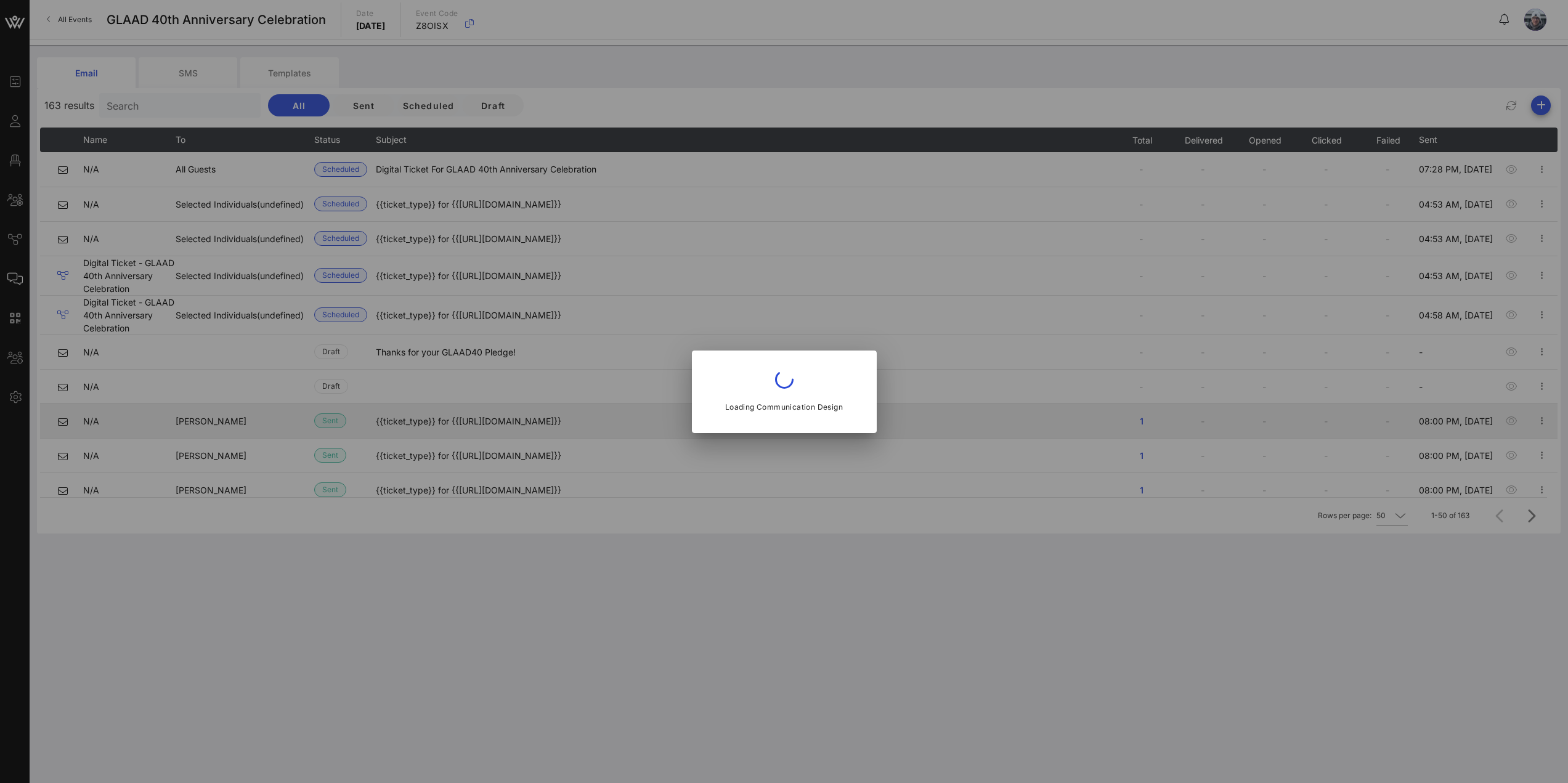
type input "GLAAD Events Department"
type input "{{ticket_type}} for {{[URL][DOMAIN_NAME]}}"
type input "Oct 07, 2025"
type input "9:53 PM"
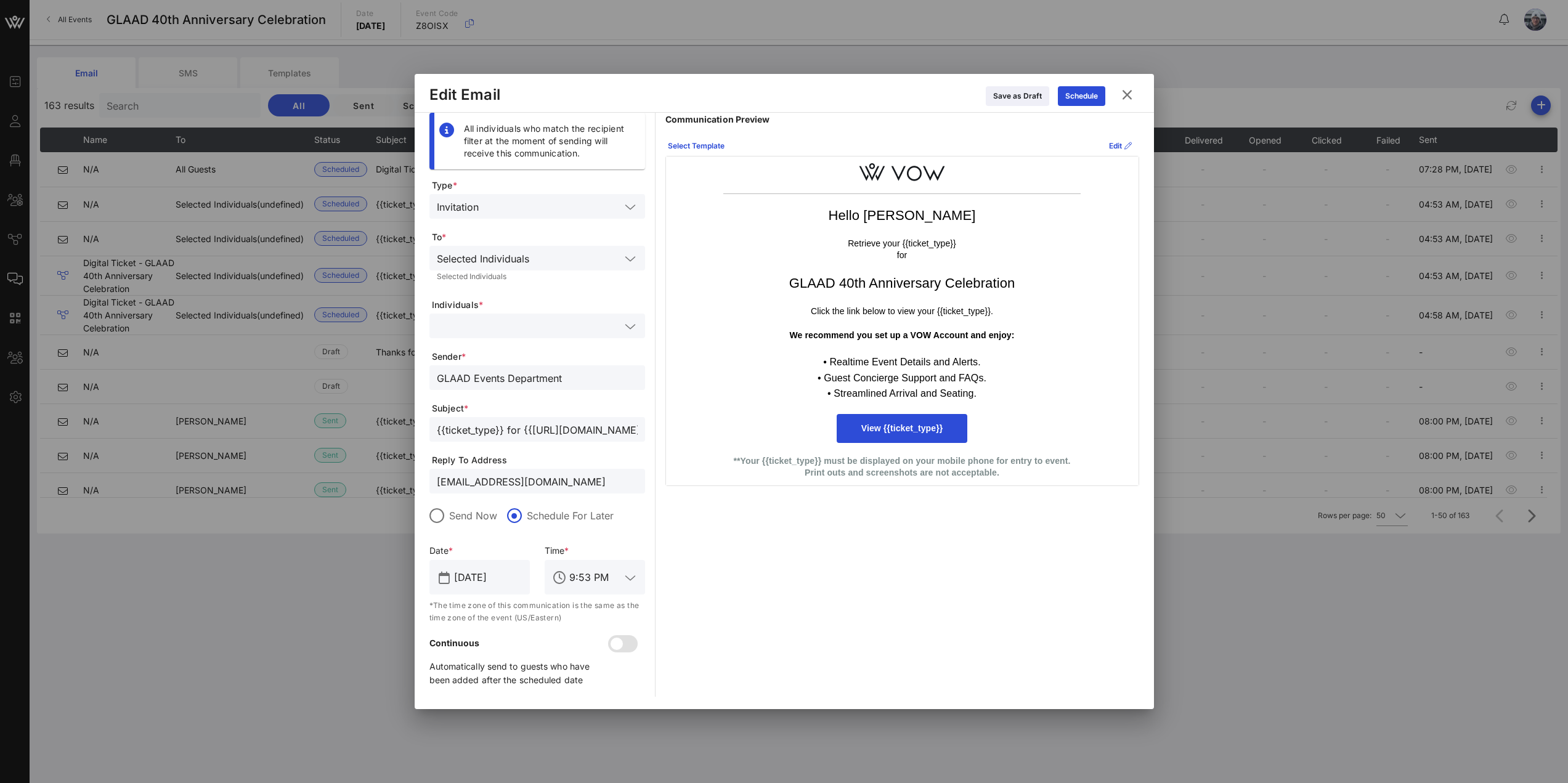
click at [633, 325] on icon at bounding box center [630, 326] width 11 height 15
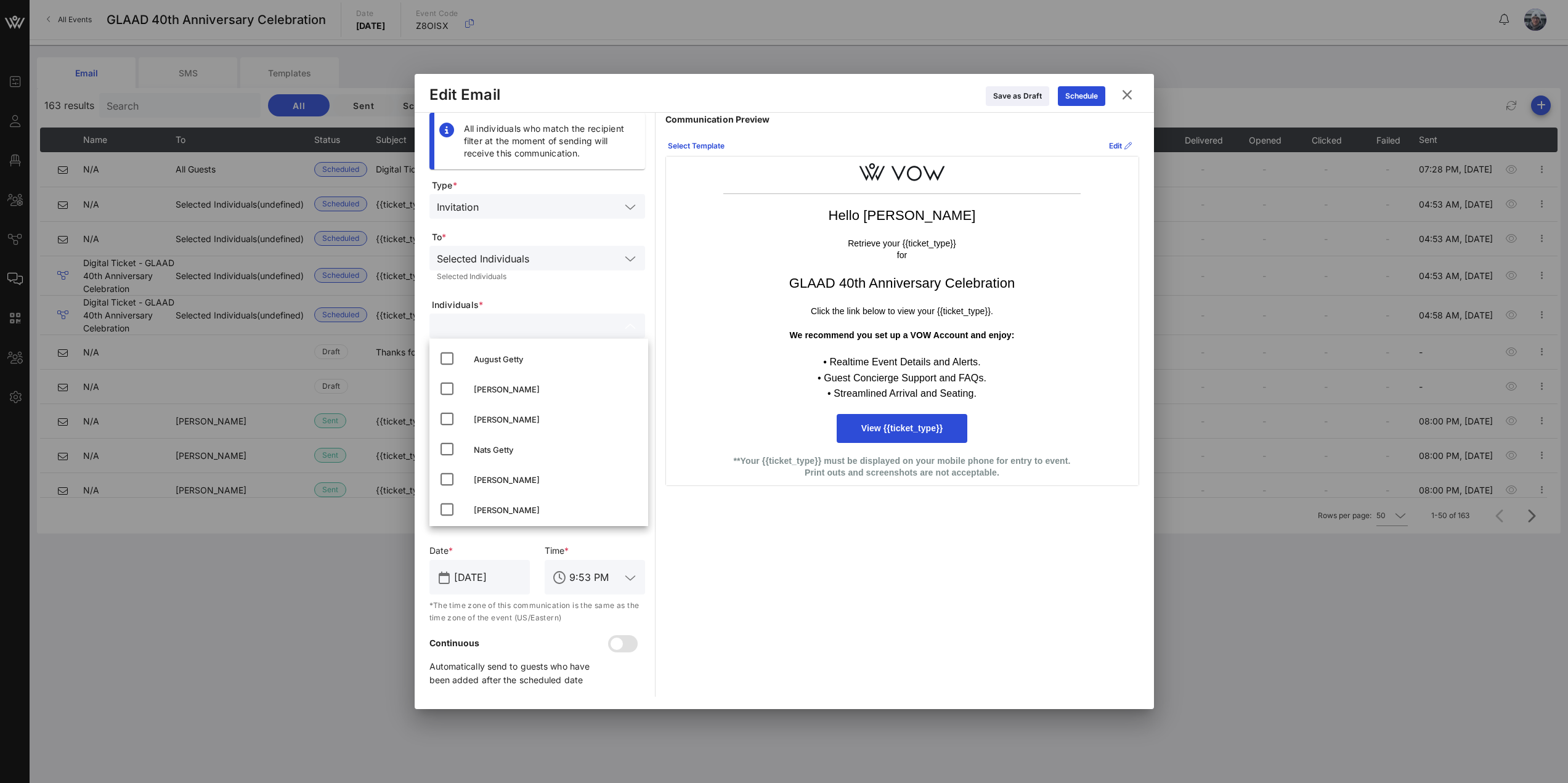
click at [633, 325] on icon at bounding box center [630, 326] width 11 height 15
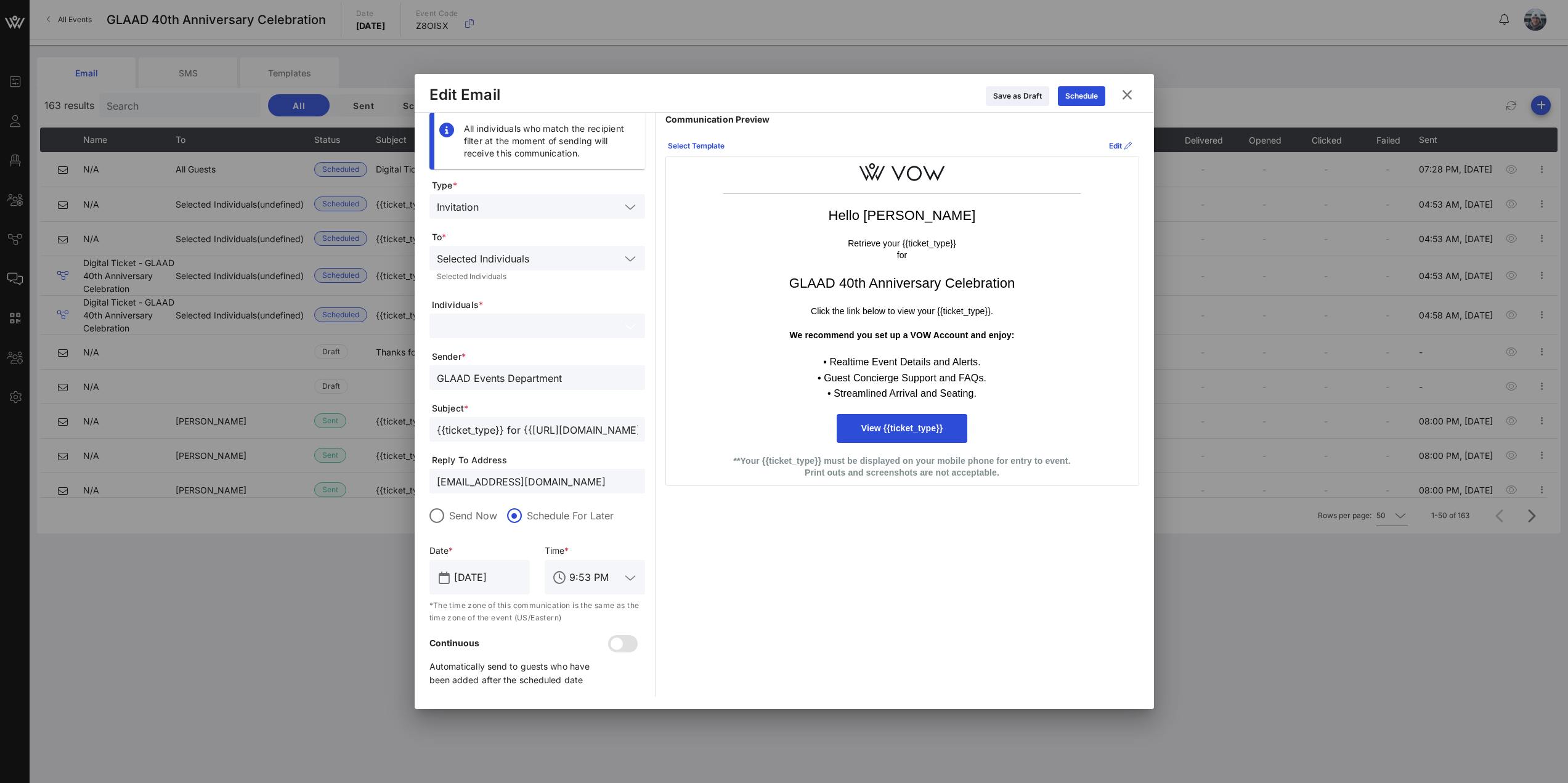
click at [1131, 96] on icon at bounding box center [1127, 95] width 16 height 15
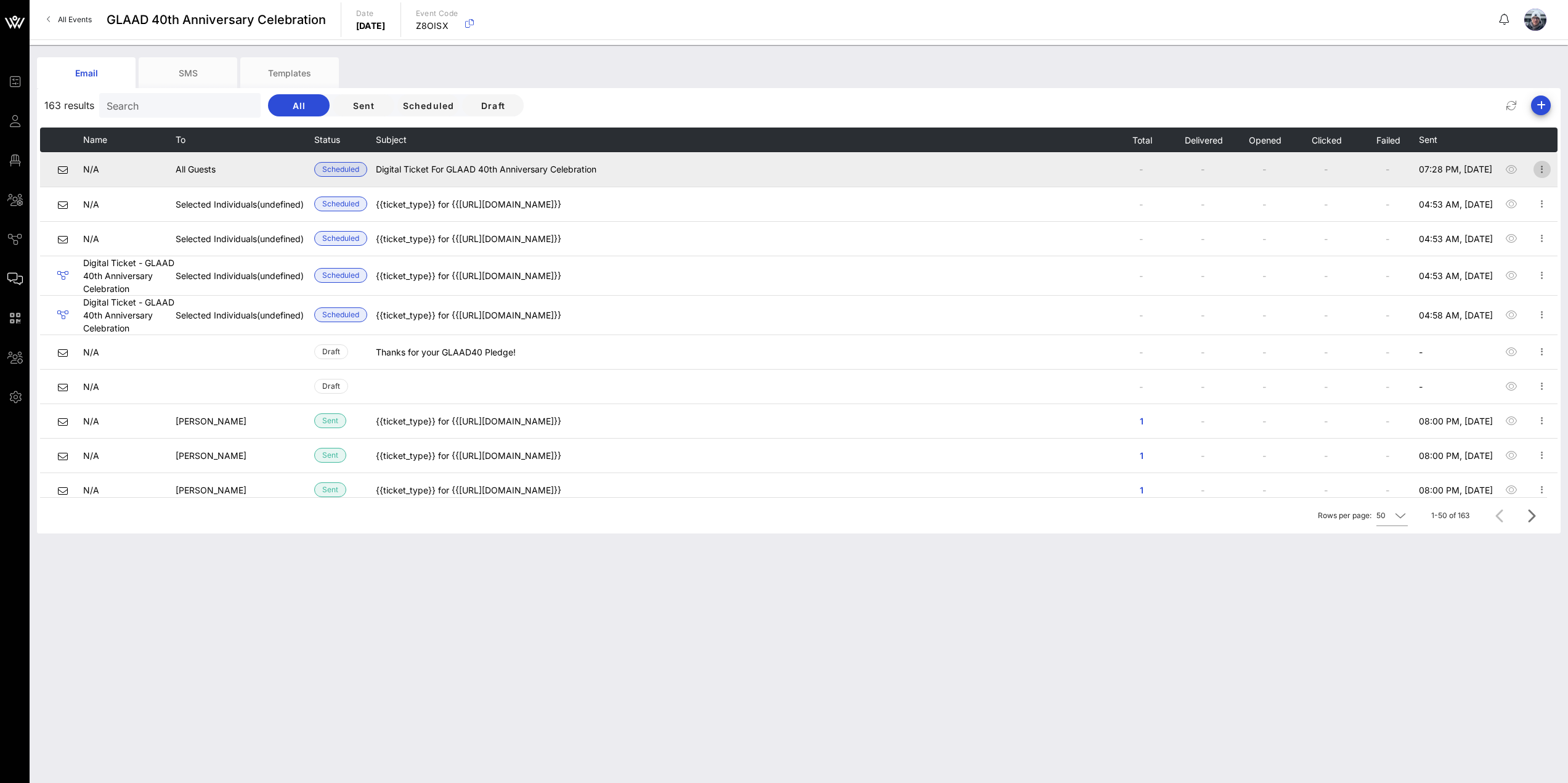
click at [1534, 171] on icon "button" at bounding box center [1542, 169] width 15 height 15
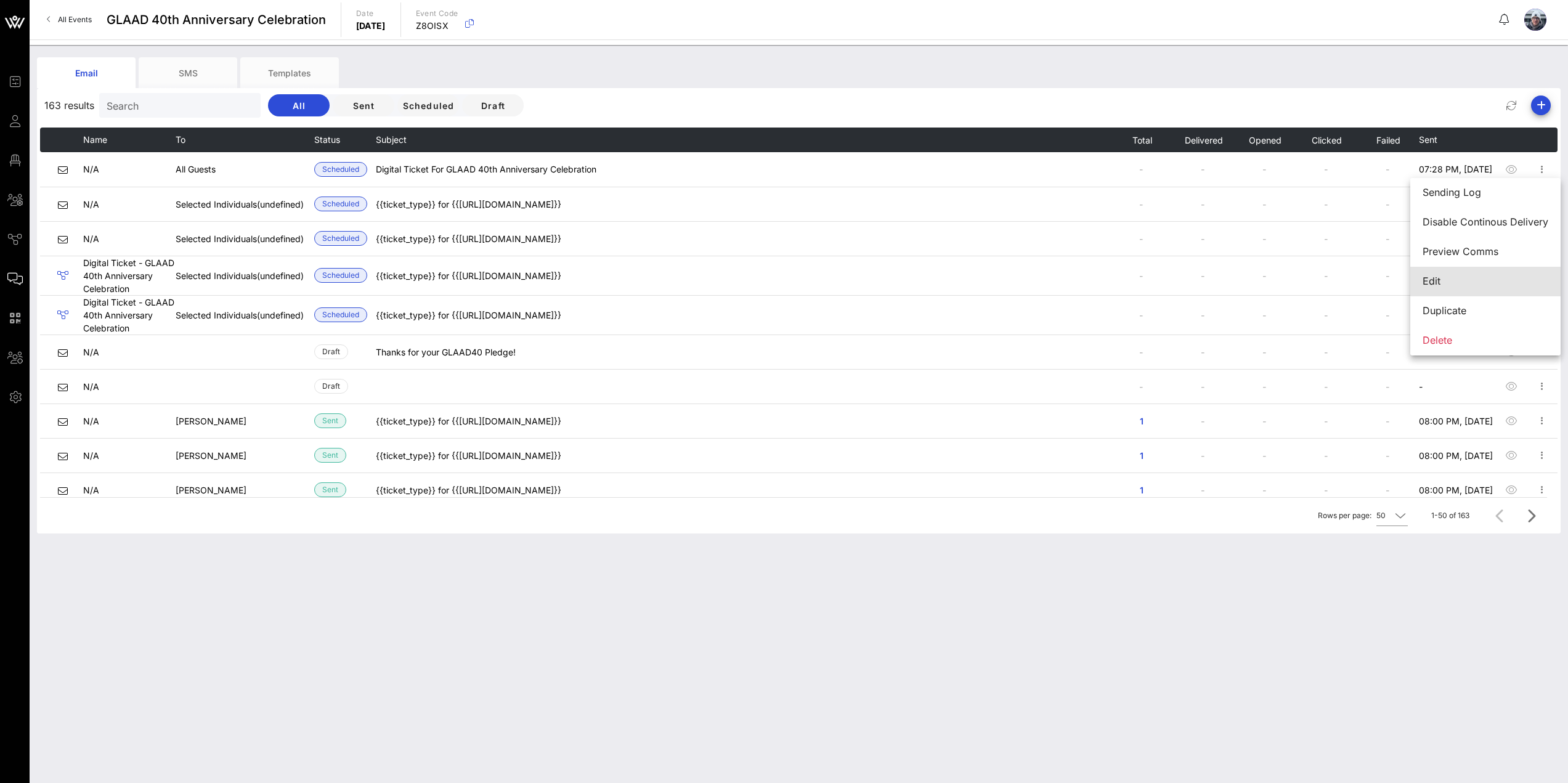
click at [1450, 285] on div "Edit" at bounding box center [1486, 281] width 126 height 12
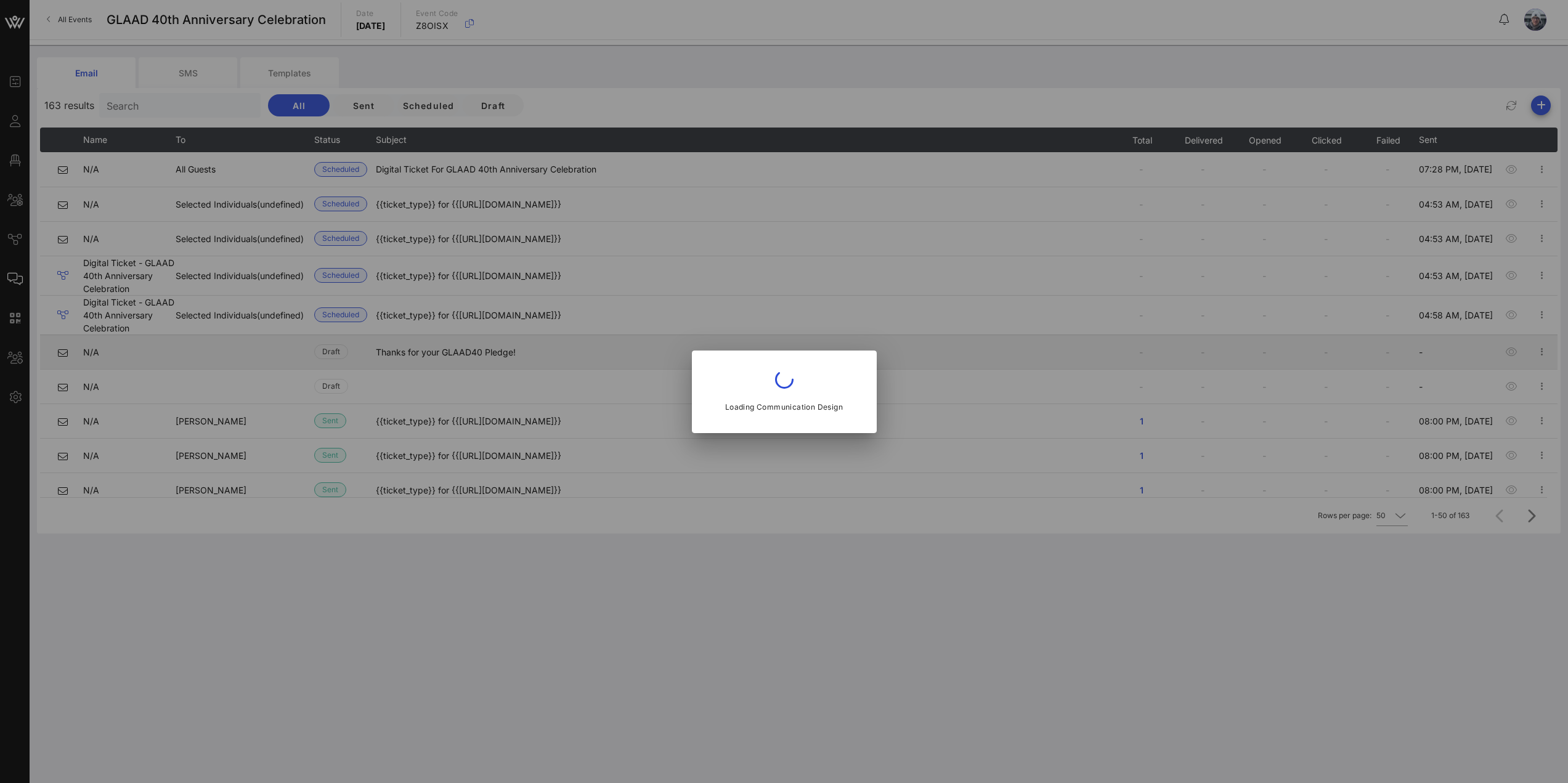
type input "GLAAD Events Team"
type input "Digital Ticket For GLAAD 40th Anniversary Celebration"
type input "Oct 08, 2025"
type input "12:28 PM"
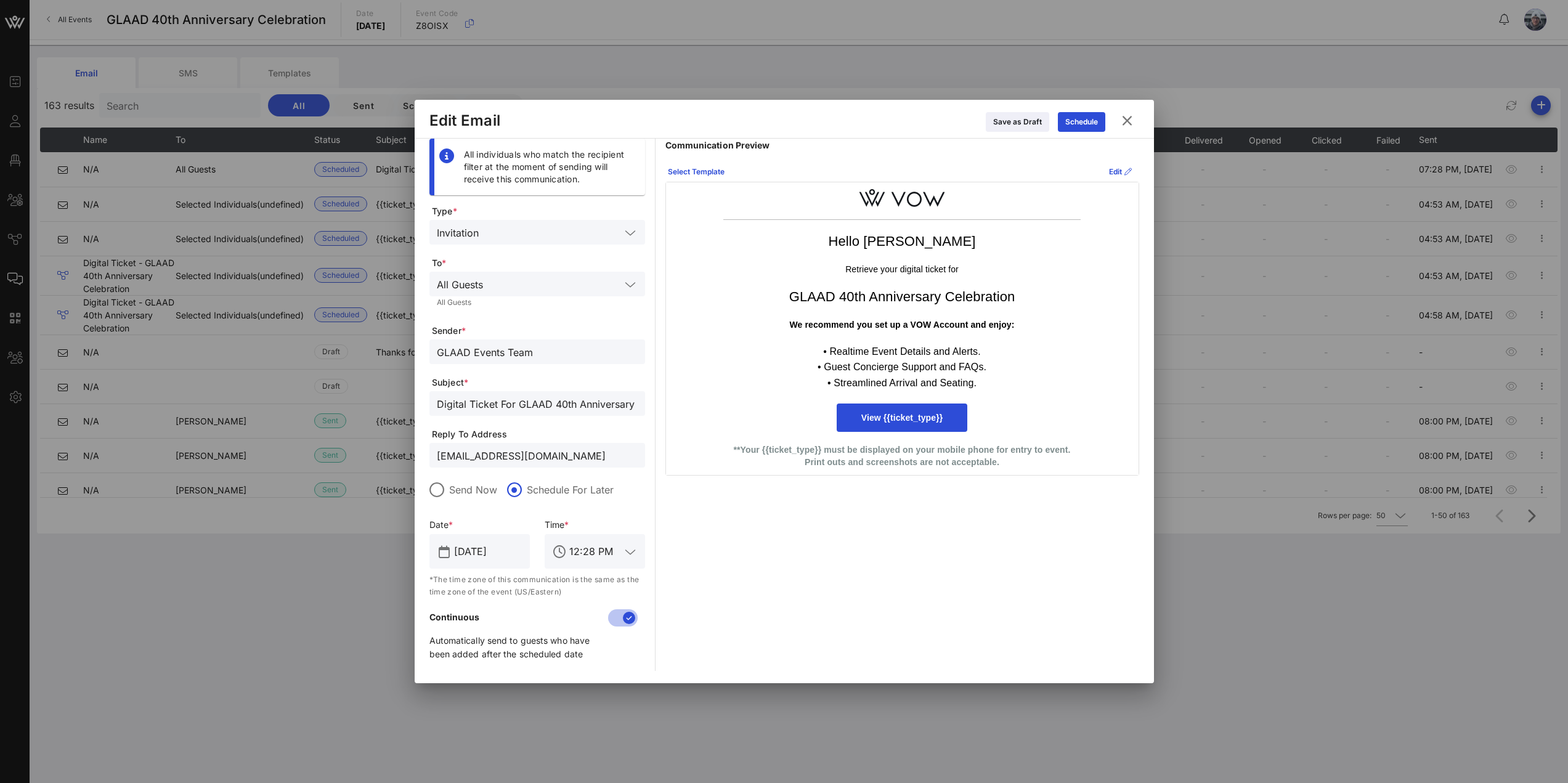
click at [1132, 120] on icon at bounding box center [1127, 121] width 16 height 15
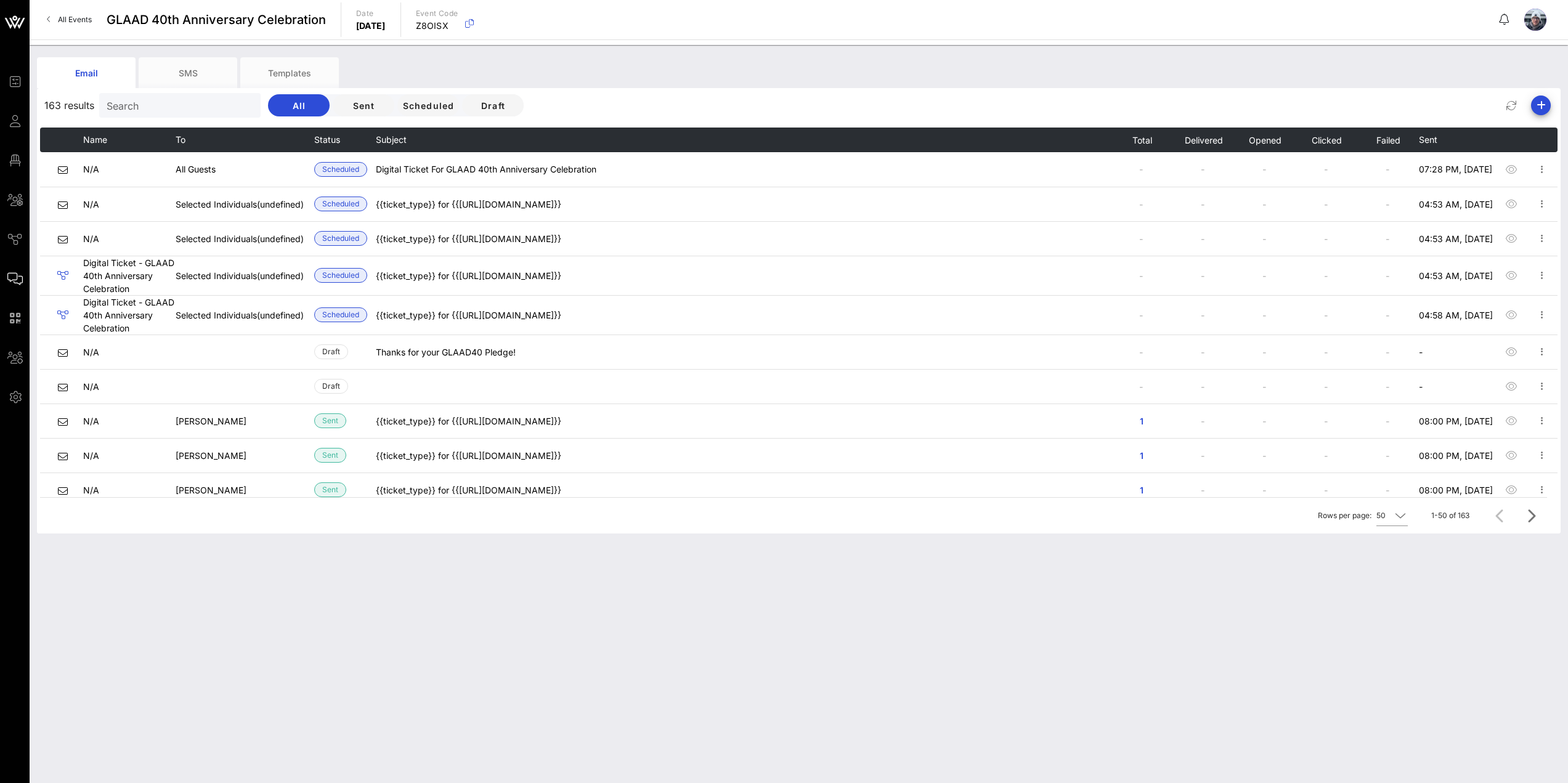
click at [624, 618] on div "Email SMS Templates 163 results Search All Sent Scheduled Draft Name To Status …" at bounding box center [798, 414] width 1538 height 738
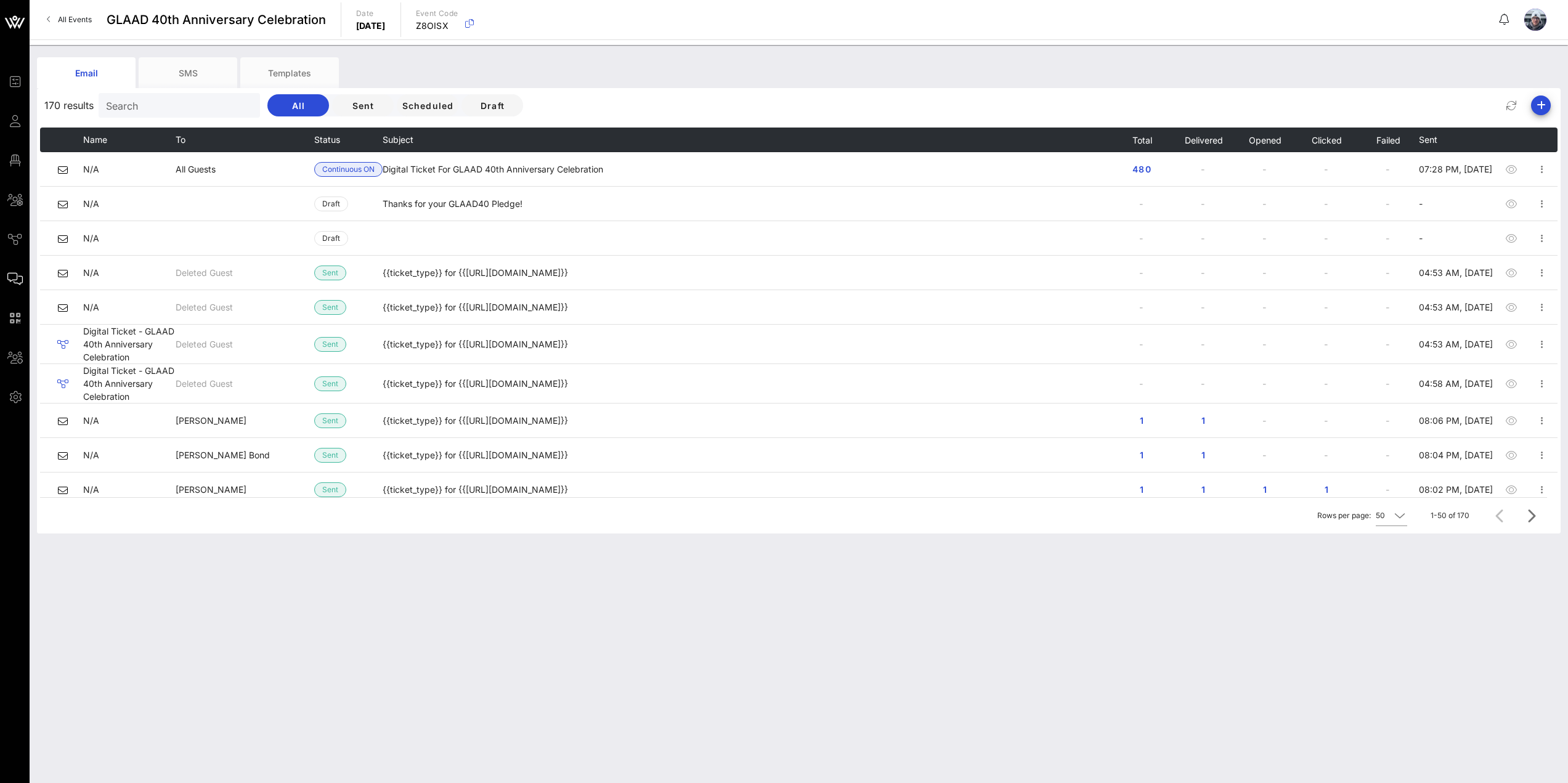
click at [170, 555] on div "Email SMS Templates 170 results Search All Sent Scheduled Draft Name To Status …" at bounding box center [798, 414] width 1538 height 738
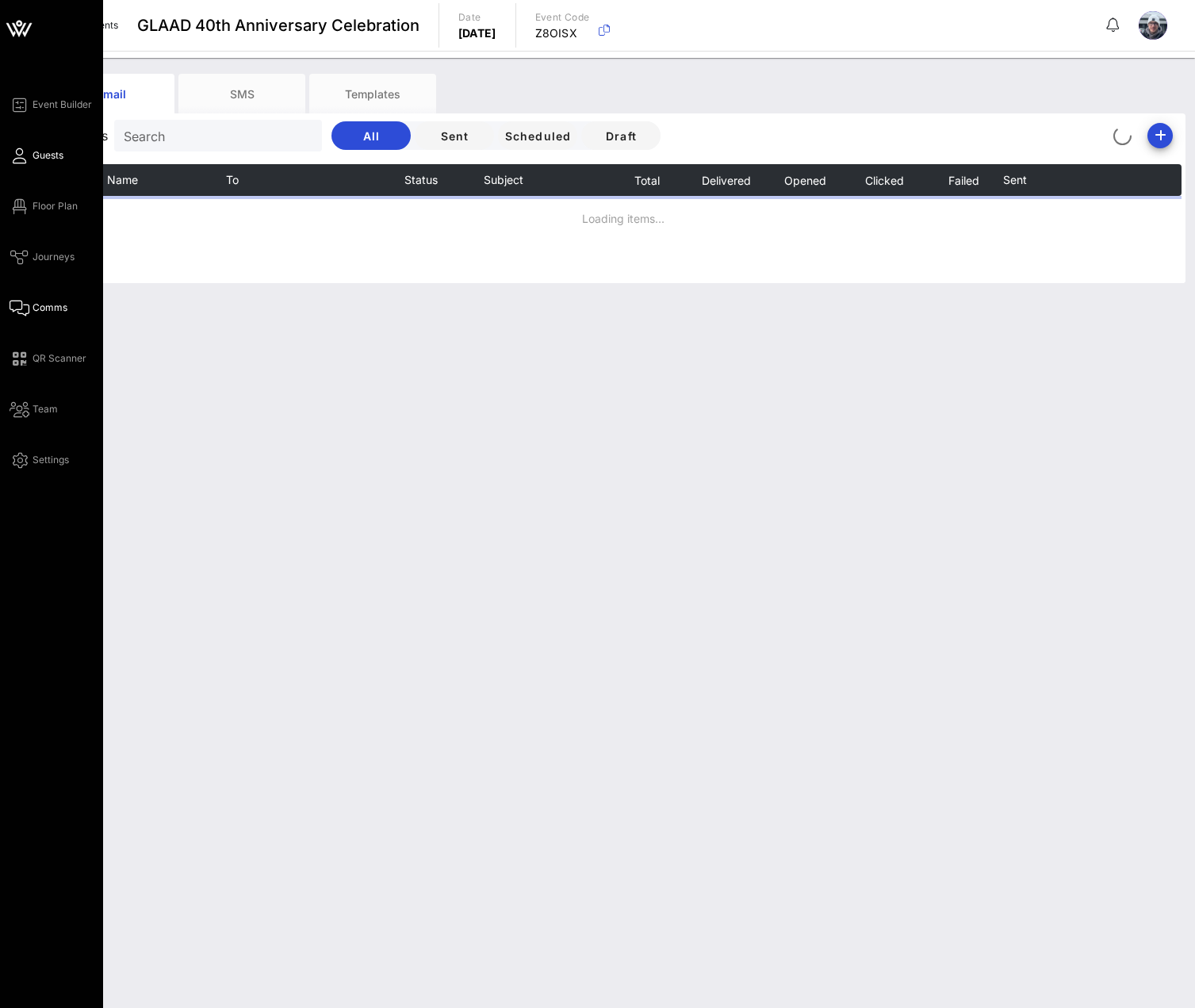
click at [44, 156] on span "Guests" at bounding box center [48, 155] width 31 height 14
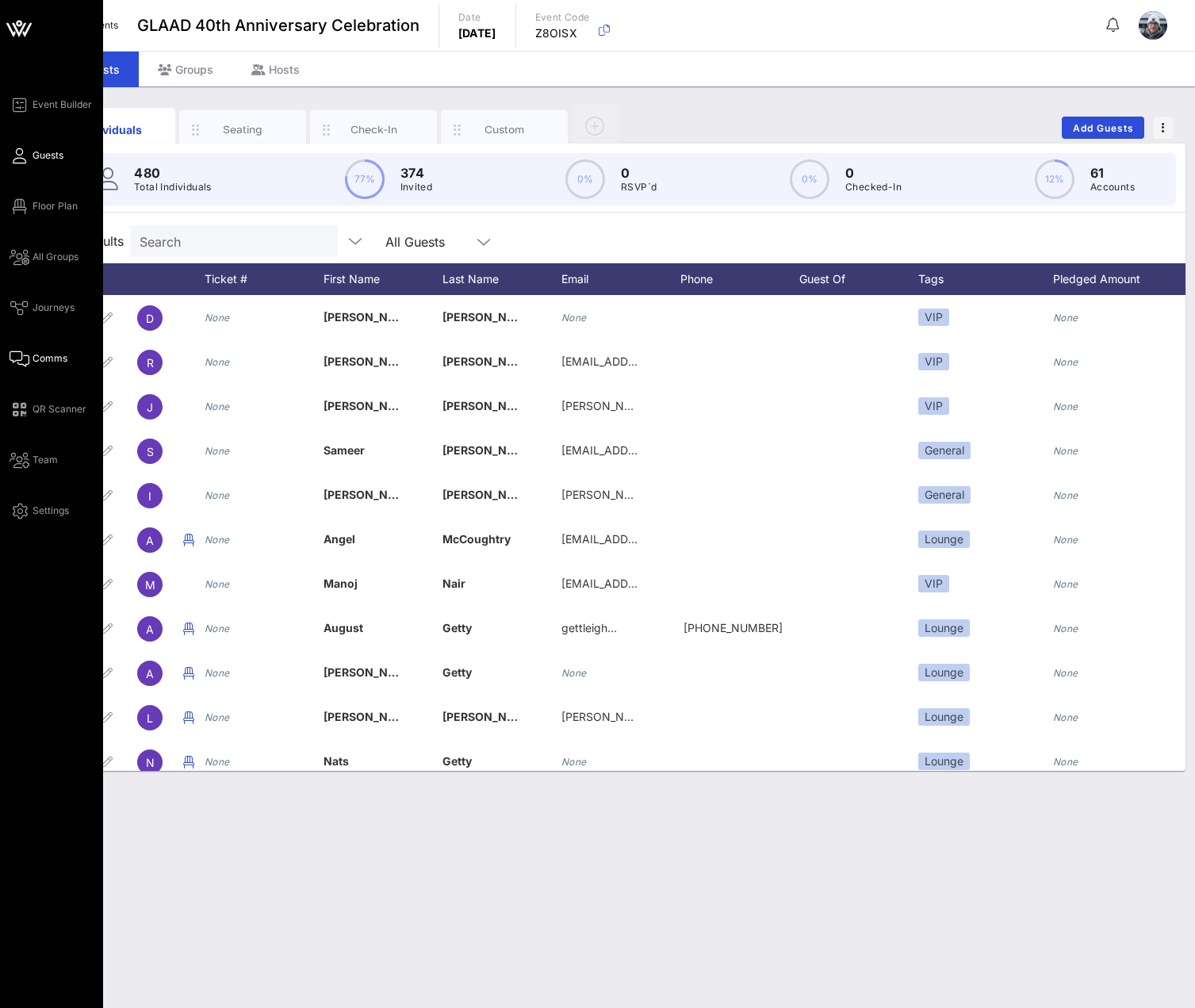
click at [51, 357] on span "Comms" at bounding box center [50, 358] width 35 height 14
